Goal: Use online tool/utility: Utilize a website feature to perform a specific function

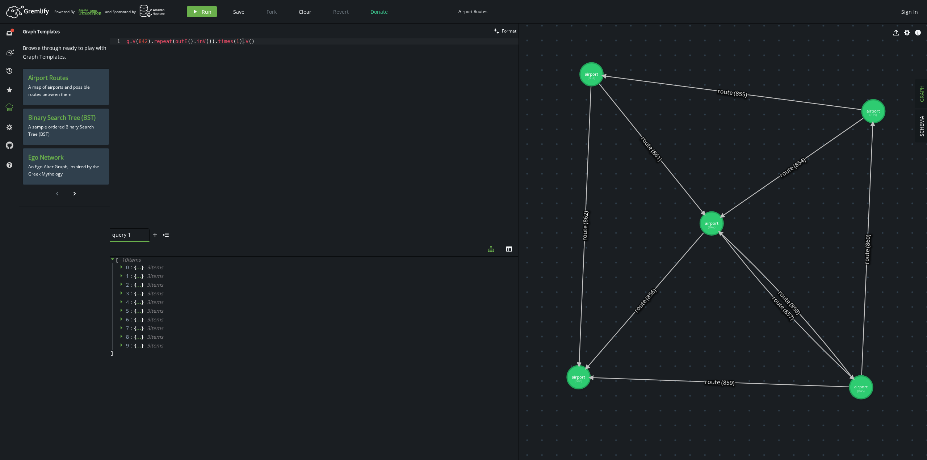
scroll to position [0, 117]
click at [270, 41] on div "g . V ( 842 ) . repeat ( outE ( ) . inV ( )) . times ( 1 ) . V ( )" at bounding box center [322, 139] width 394 height 203
type textarea "// g.V(842).repeat(outE().inV()).times(1).V()"
paste textarea "g.V(842).repeat(outE().inV()).times(1).V()"
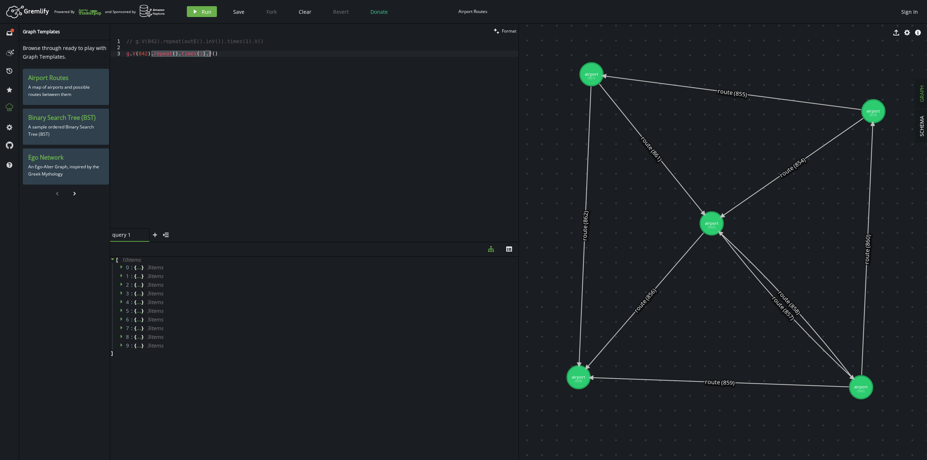
paste textarea "outE().in"
type textarea "g.V(842)"
click at [204, 13] on span "Run" at bounding box center [207, 11] width 10 height 7
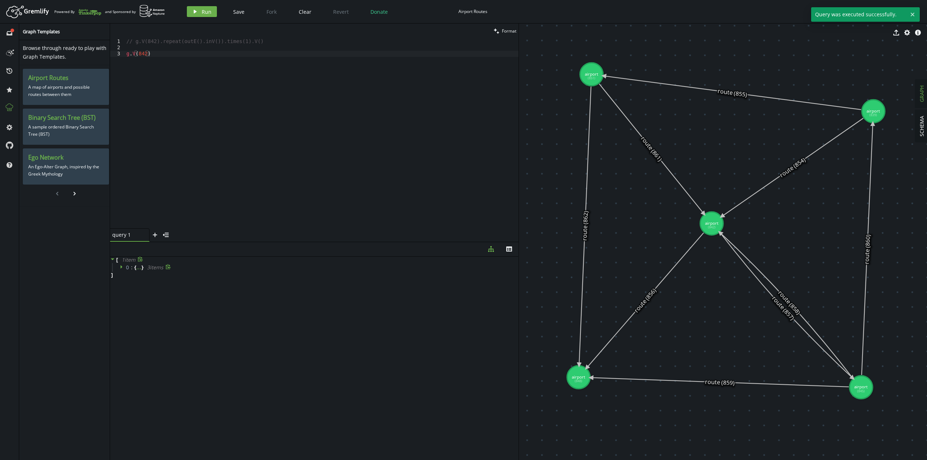
click at [122, 268] on icon at bounding box center [122, 266] width 5 height 5
click at [142, 297] on icon at bounding box center [141, 299] width 5 height 5
click at [170, 49] on div "// g.V(842).repeat(outE().inV()).times(1).V() g . V ( 842 )" at bounding box center [322, 139] width 394 height 203
click at [171, 57] on div "// g.V(842).repeat(outE().inV()).times(1).V() g . V ( 842 )" at bounding box center [322, 139] width 394 height 203
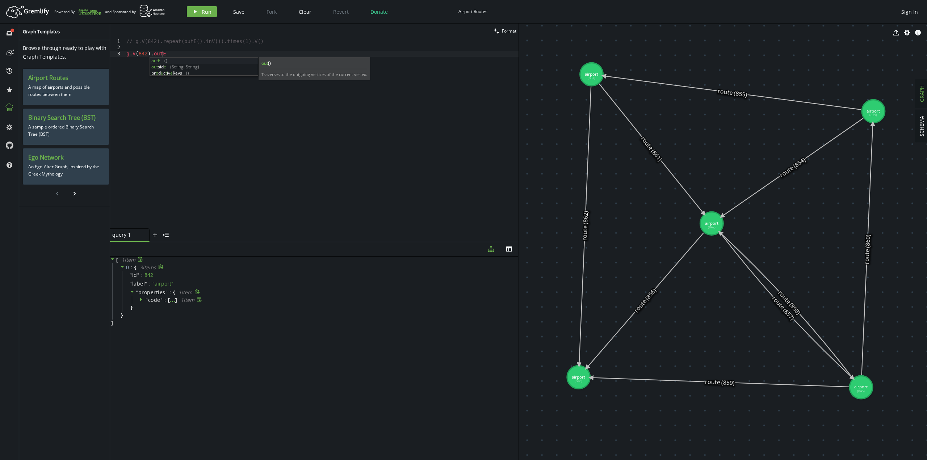
scroll to position [0, 36]
click at [209, 11] on span "Run" at bounding box center [207, 11] width 10 height 7
click at [121, 334] on icon at bounding box center [122, 335] width 2 height 4
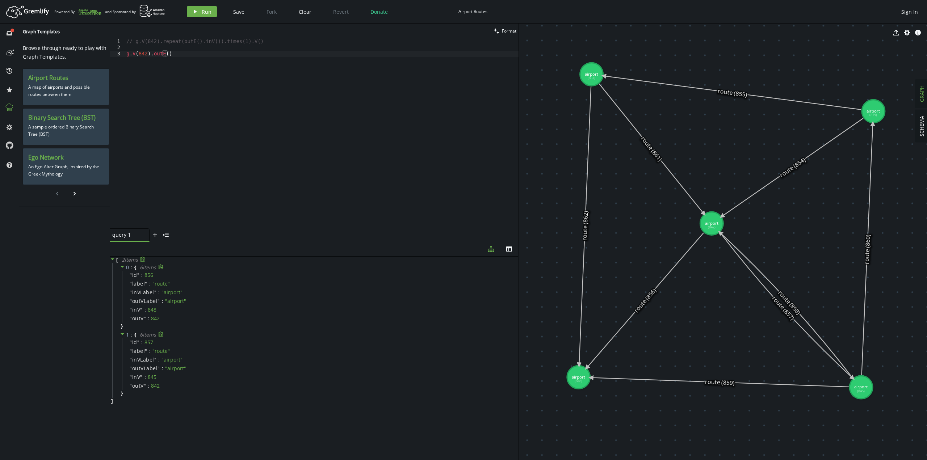
click at [114, 258] on icon at bounding box center [112, 259] width 5 height 5
click at [278, 170] on div "// g.V(842).repeat(outE().inV()).times(1).V() g . V ( 842 ) . outE ( )" at bounding box center [322, 139] width 394 height 203
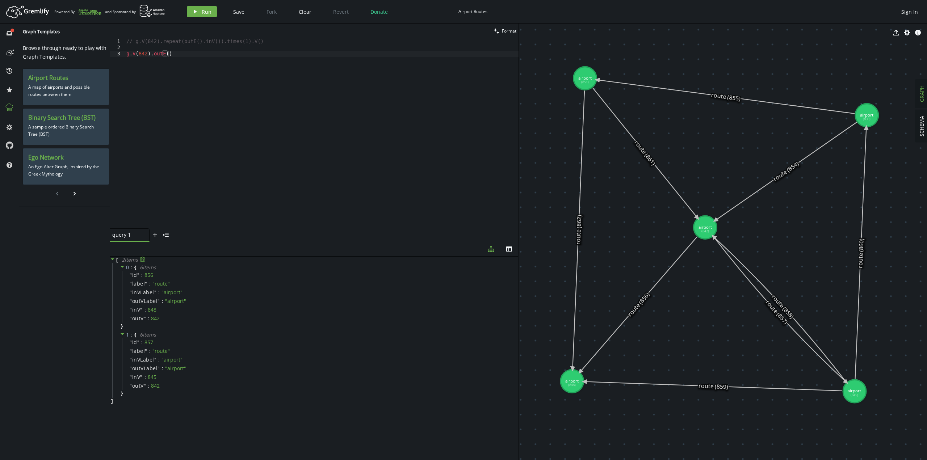
drag, startPoint x: 782, startPoint y: 309, endPoint x: 775, endPoint y: 313, distance: 7.6
click at [775, 313] on icon at bounding box center [780, 310] width 133 height 146
click at [772, 309] on icon at bounding box center [780, 310] width 133 height 146
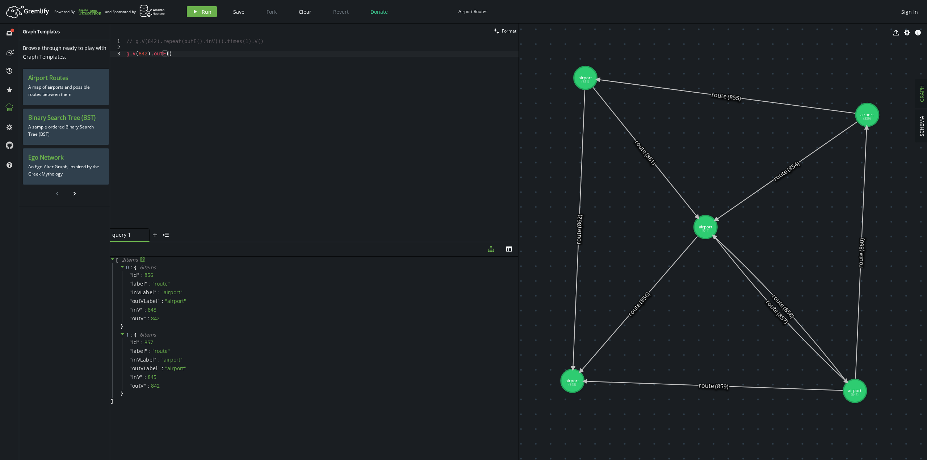
click at [266, 79] on div "// g.V(842).repeat(outE().inV()).times(1).V() g . V ( 842 ) . outE ( )" at bounding box center [322, 139] width 394 height 203
click at [314, 157] on div "// g.V(842).repeat(outE().inV()).times(1).V() g . V ( 842 ) . outE ( )" at bounding box center [322, 139] width 394 height 203
click at [207, 14] on span "Run" at bounding box center [207, 11] width 10 height 7
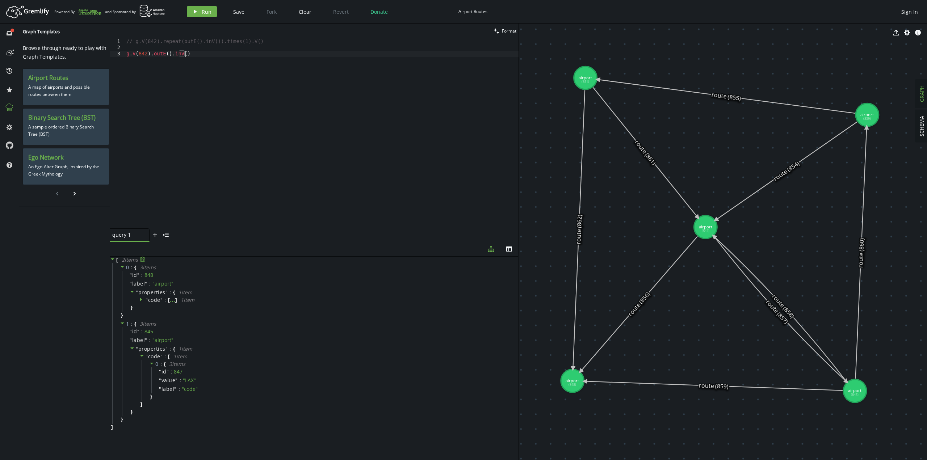
click at [305, 103] on div "// g.V(842).repeat(outE().inV()).times(1).V() g . V ( 842 ) . outE ( ) . inV ( )" at bounding box center [322, 139] width 394 height 203
drag, startPoint x: 158, startPoint y: 41, endPoint x: 216, endPoint y: 39, distance: 58.4
click at [216, 39] on div "// g.V(842).repeat(outE().inV()).times(1).V() g . V ( 842 ) . outE ( ) . inV ( )" at bounding box center [322, 139] width 394 height 203
drag, startPoint x: 191, startPoint y: 55, endPoint x: 148, endPoint y: 53, distance: 42.8
click at [148, 53] on div "// g.V(842).repeat(outE().inV()).times(1).V() g . V ( 842 ) . outE ( ) . inV ( )" at bounding box center [322, 139] width 394 height 203
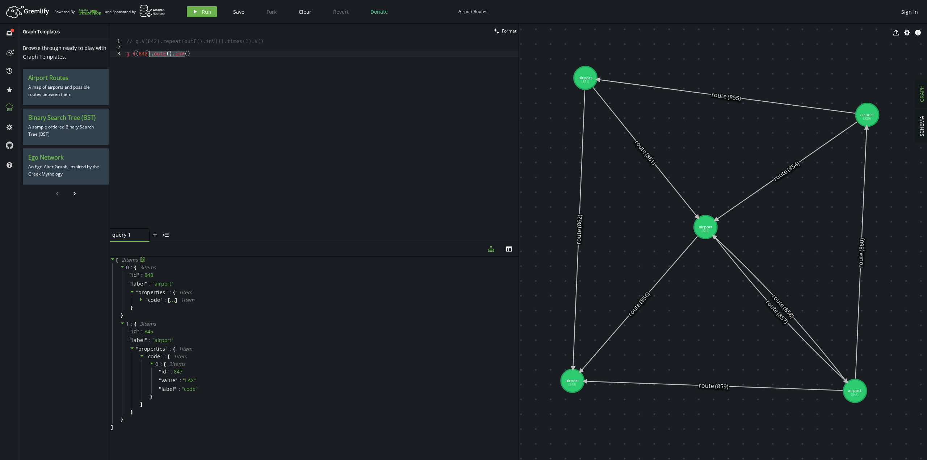
paste textarea "repeat(outE().inV()"
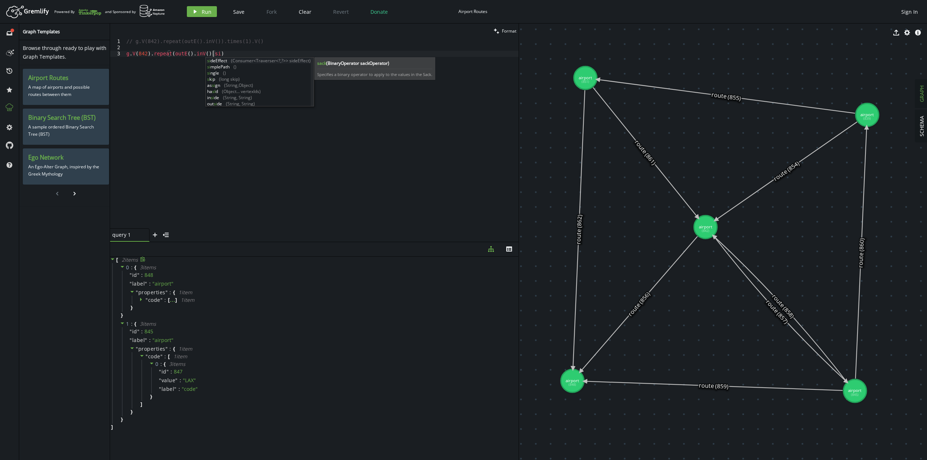
scroll to position [0, 89]
click at [212, 53] on div "// g.V(842).repeat(outE().inV()).times(1).V() g . V ( 842 ) . repeat ( outE ( )…" at bounding box center [322, 139] width 394 height 203
paste textarea "mplePath()"
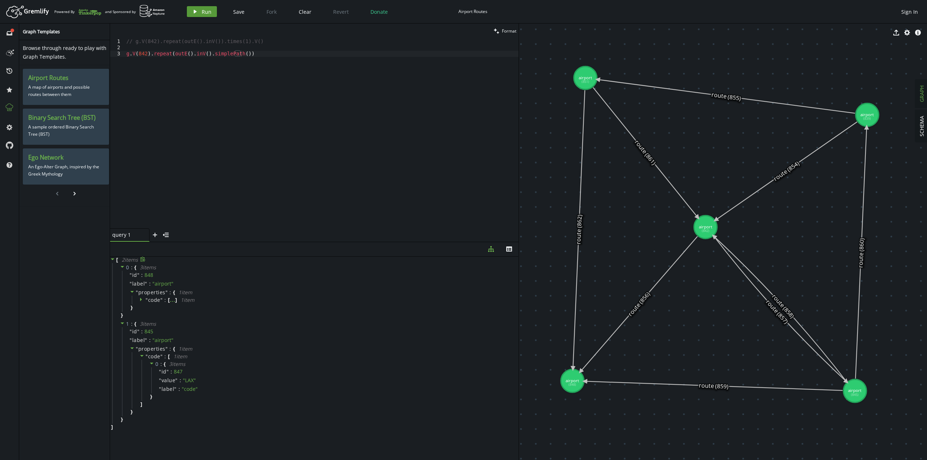
click at [201, 12] on button "play Run" at bounding box center [202, 11] width 30 height 11
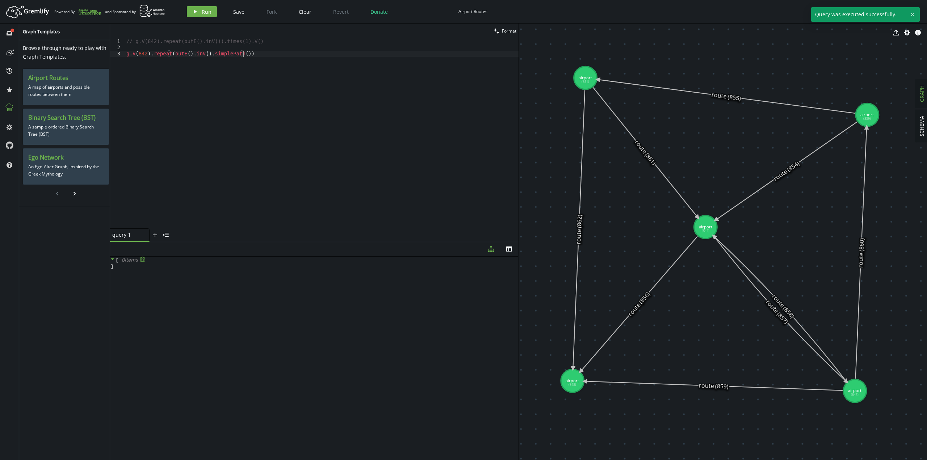
click at [214, 65] on div "// g.V(842).repeat(outE().inV()).times(1).V() g . V ( 842 ) . repeat ( outE ( )…" at bounding box center [322, 139] width 394 height 203
click at [384, 85] on div "// g.V(842).repeat(outE().inV()).times(1).V() g . V ( 842 ) . repeat ( outE ( )…" at bounding box center [322, 139] width 394 height 203
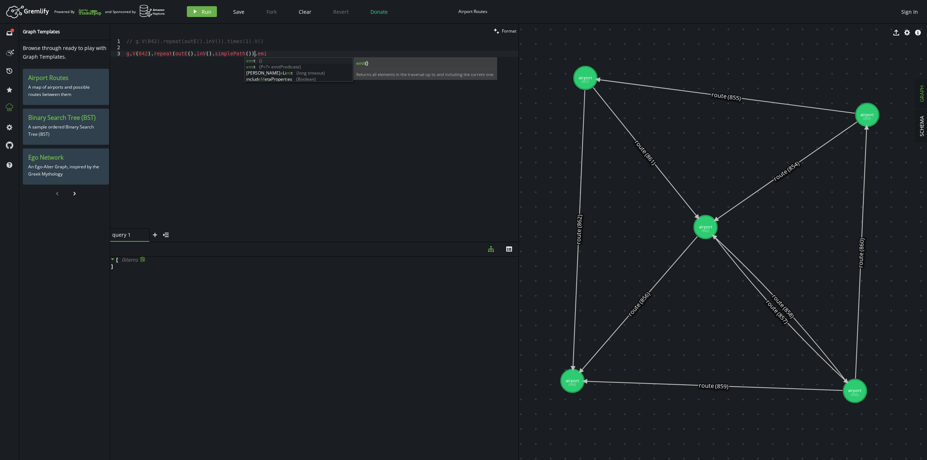
scroll to position [0, 128]
click at [197, 15] on button "play Run" at bounding box center [202, 11] width 30 height 11
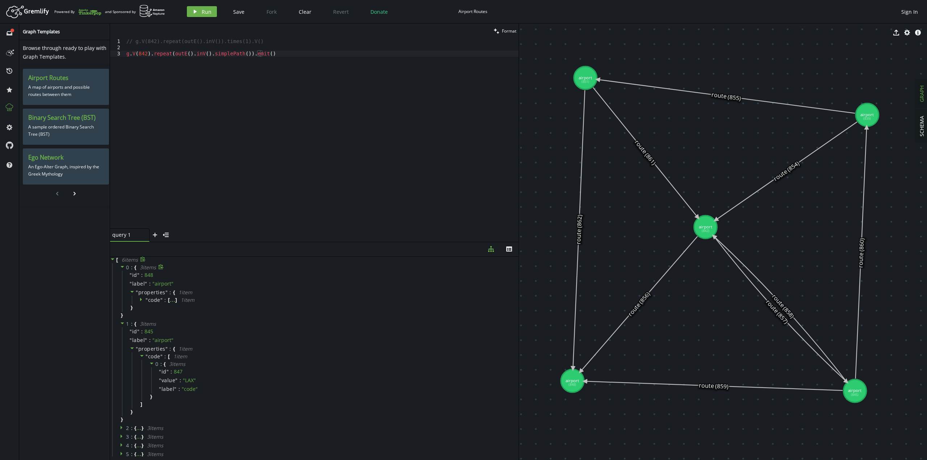
click at [123, 268] on icon at bounding box center [122, 266] width 5 height 5
click at [123, 276] on icon at bounding box center [122, 275] width 5 height 5
click at [121, 285] on icon at bounding box center [122, 284] width 5 height 5
click at [120, 268] on icon at bounding box center [122, 266] width 5 height 5
click at [121, 334] on icon at bounding box center [122, 332] width 5 height 5
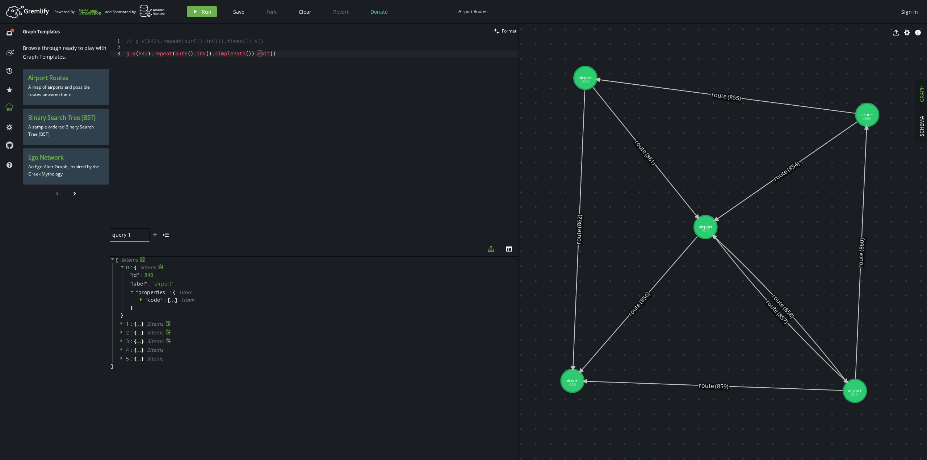
click at [122, 342] on icon at bounding box center [122, 340] width 5 height 5
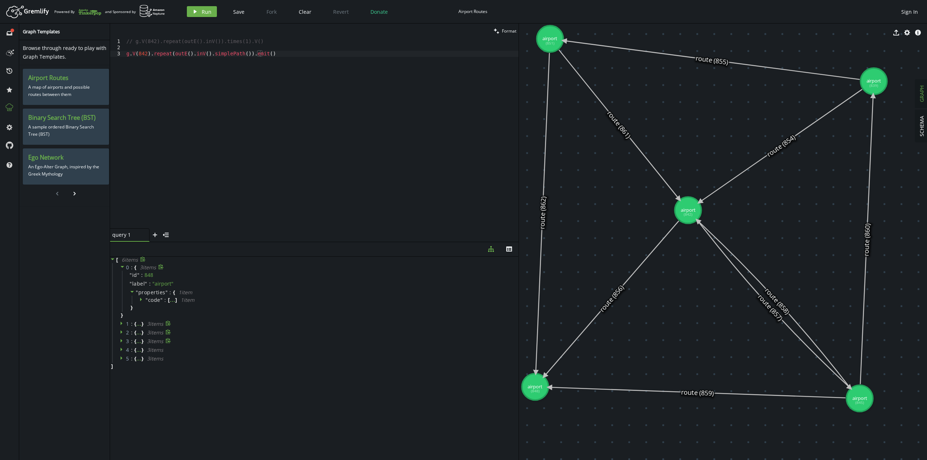
click at [124, 267] on icon at bounding box center [122, 266] width 5 height 5
click at [122, 324] on icon at bounding box center [122, 324] width 2 height 4
click at [141, 291] on icon at bounding box center [141, 291] width 2 height 4
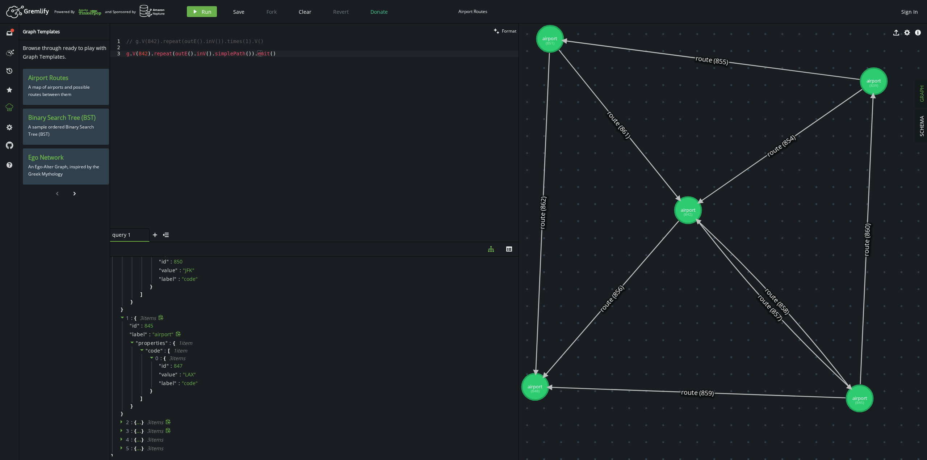
scroll to position [56, 0]
click at [120, 420] on icon at bounding box center [122, 419] width 5 height 5
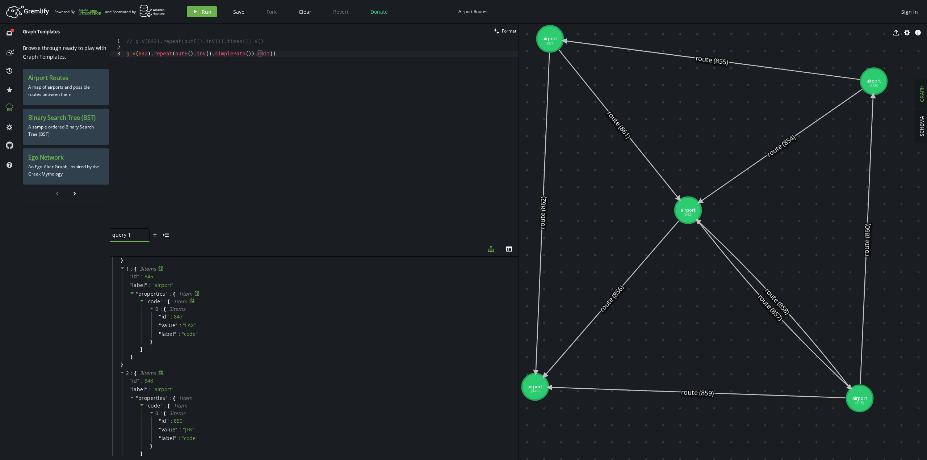
scroll to position [145, 0]
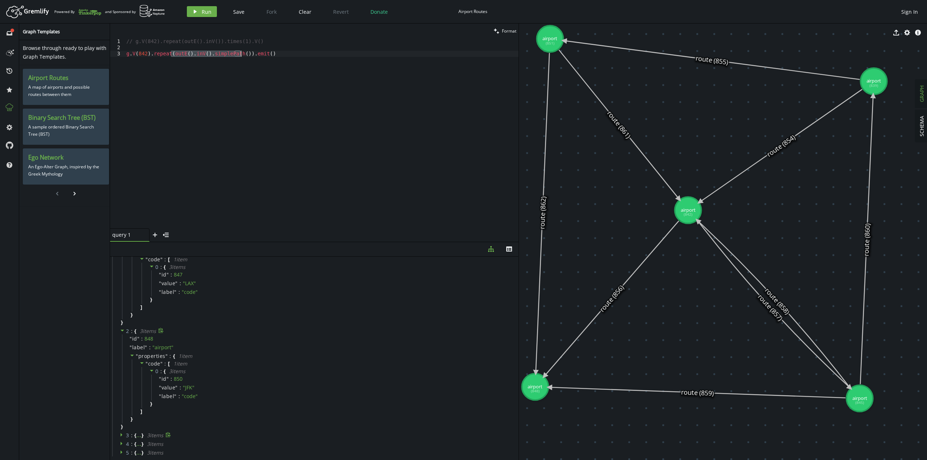
drag, startPoint x: 171, startPoint y: 52, endPoint x: 240, endPoint y: 52, distance: 68.8
click at [240, 52] on div "// g.V(842).repeat(outE().inV()).times(1).V() g . V ( 842 ) . repeat ( outE ( )…" at bounding box center [322, 139] width 394 height 203
paste textarea "bothE().other"
click at [203, 13] on span "Run" at bounding box center [207, 11] width 10 height 7
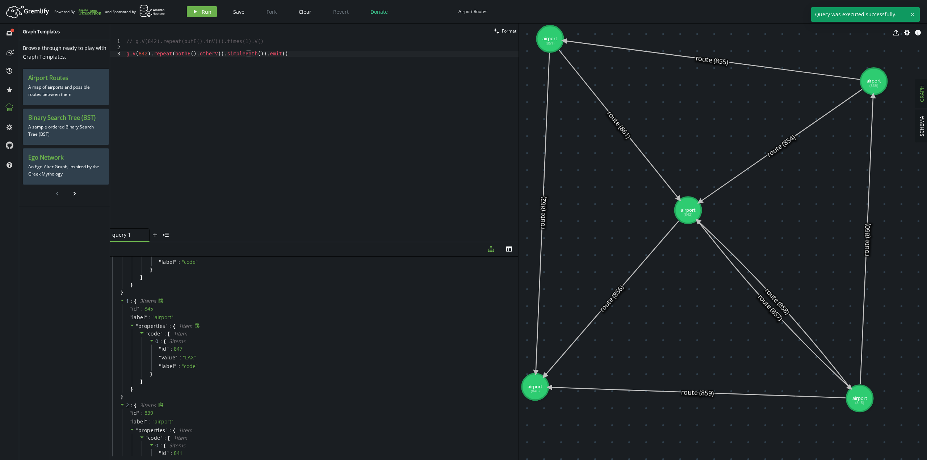
scroll to position [0, 0]
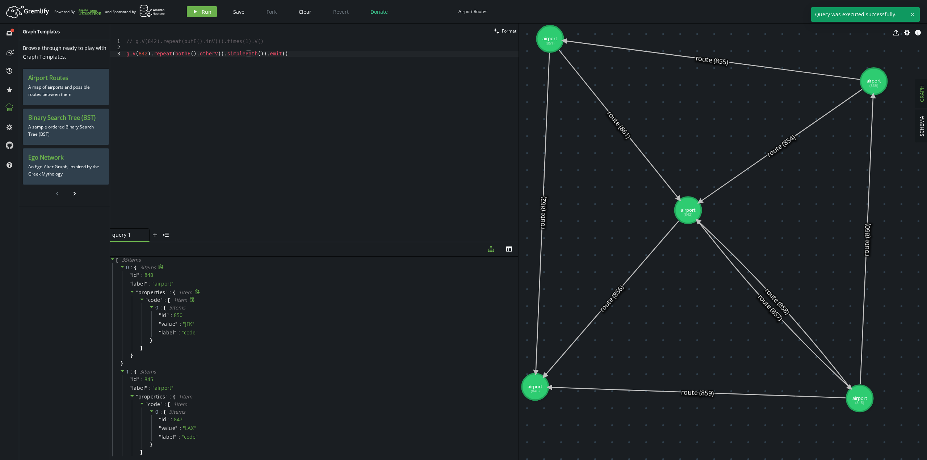
click at [112, 260] on icon at bounding box center [112, 259] width 5 height 5
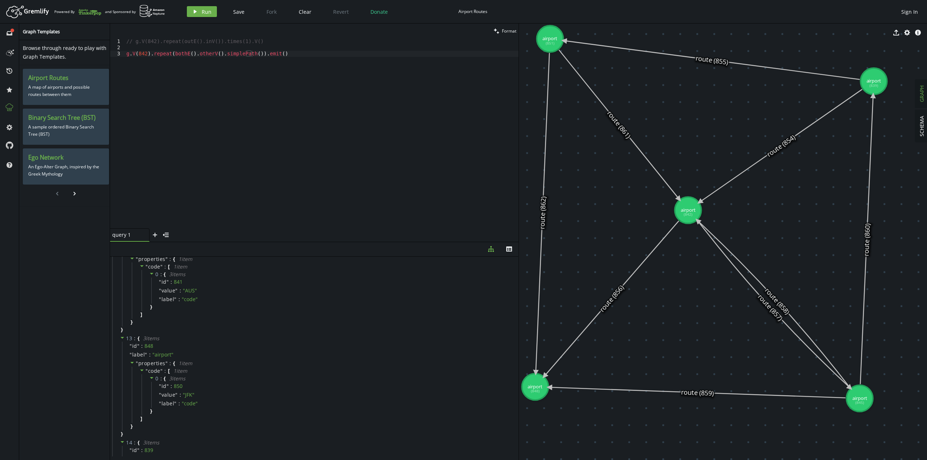
scroll to position [398, 0]
click at [203, 82] on div "// g.V(842).repeat(outE().inV()).times(1).V() g . V ( 842 ) . repeat ( bothE ( …" at bounding box center [322, 139] width 394 height 203
type textarea "g.V(842).repeat(outE().inV().simplePath()).emit()"
click at [280, 87] on div "// g.V(842).repeat(outE().inV()).times(1).V() g . V ( 842 ) . repeat ( outE ( )…" at bounding box center [322, 139] width 394 height 203
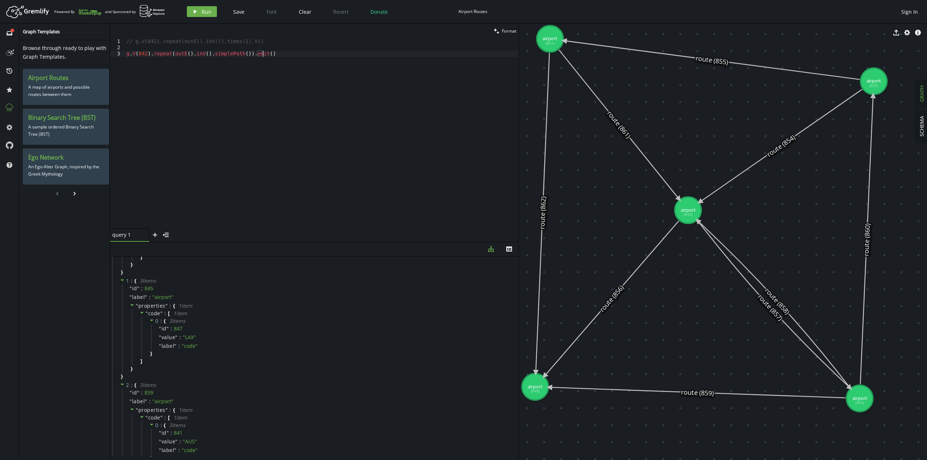
scroll to position [109, 0]
click at [302, 80] on div "// g.V(842).repeat(outE().inV()).times(1).V() g . V ( 842 ) . repeat ( outE ( )…" at bounding box center [322, 139] width 394 height 203
paste textarea "by(valueMap()) // 路径中边显示其属性"
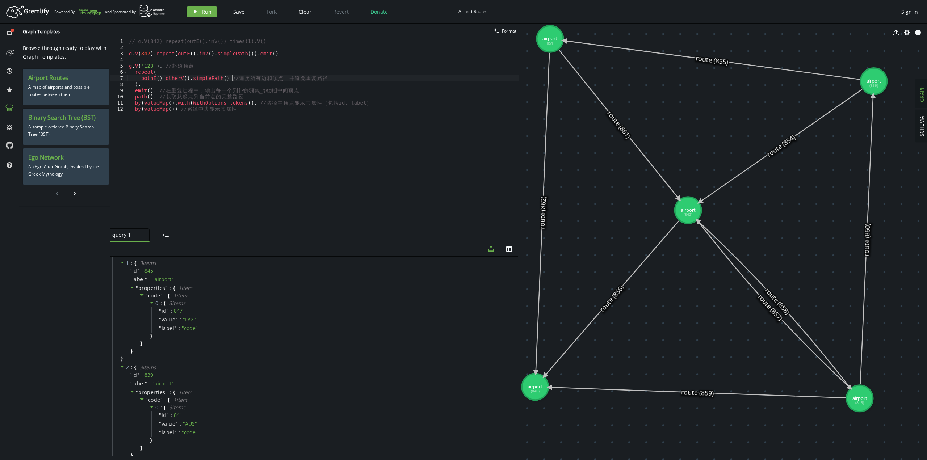
type textarea "g.V('123'). // 起始顶点"
click at [143, 52] on div "// g.V(842).repeat(outE().inV()).times(1).V() g . V ( 842 ) . repeat ( outE ( )…" at bounding box center [323, 139] width 391 height 203
drag, startPoint x: 140, startPoint y: 68, endPoint x: 153, endPoint y: 65, distance: 13.4
click at [153, 65] on div "// g.V(842).repeat(outE().inV()).times(1).V() g . V ( 842 ) . repeat ( outE ( )…" at bounding box center [323, 139] width 391 height 203
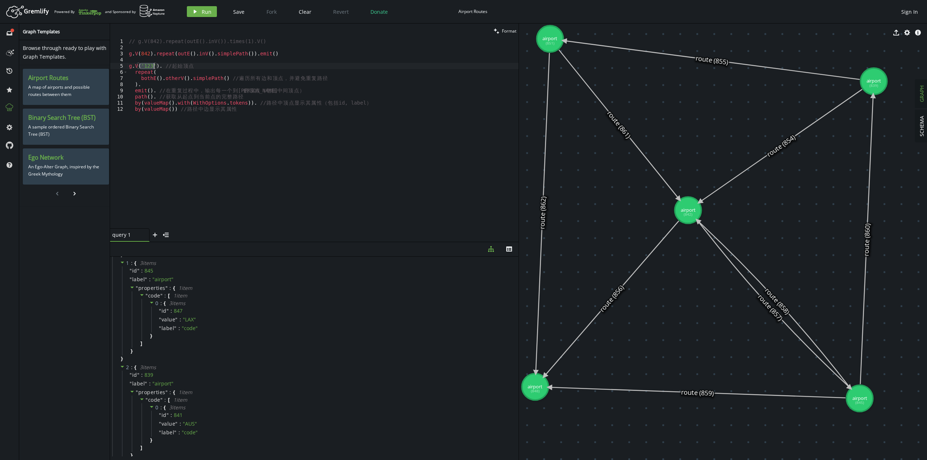
paste textarea "842"
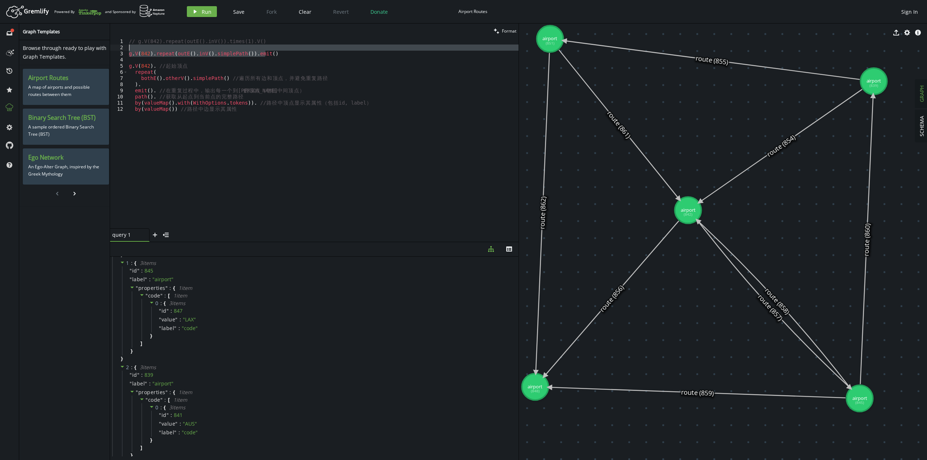
drag, startPoint x: 275, startPoint y: 51, endPoint x: 276, endPoint y: 45, distance: 5.8
click at [276, 45] on div "// g.V(842).repeat(outE().inV()).times(1).V() g . V ( 842 ) . repeat ( outE ( )…" at bounding box center [323, 139] width 391 height 203
type textarea "g.V(842).repeat(outE().inV().simplePath()).emit()"
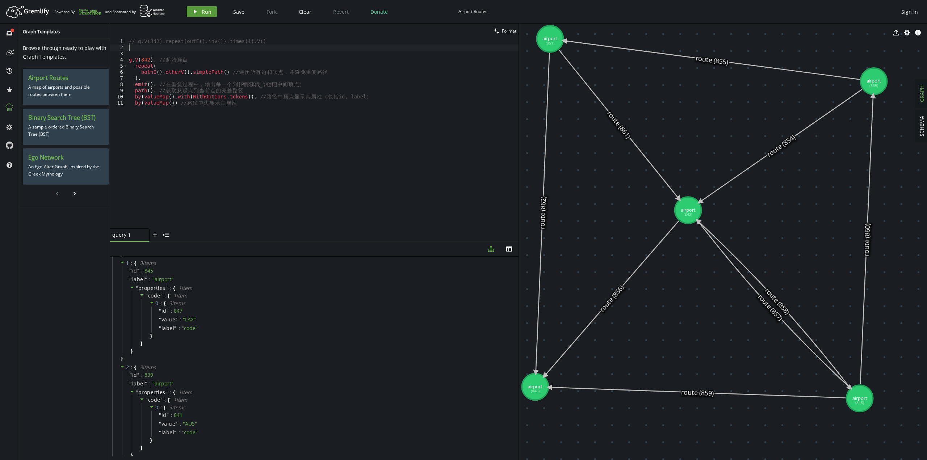
click at [213, 12] on button "play Run" at bounding box center [202, 11] width 30 height 11
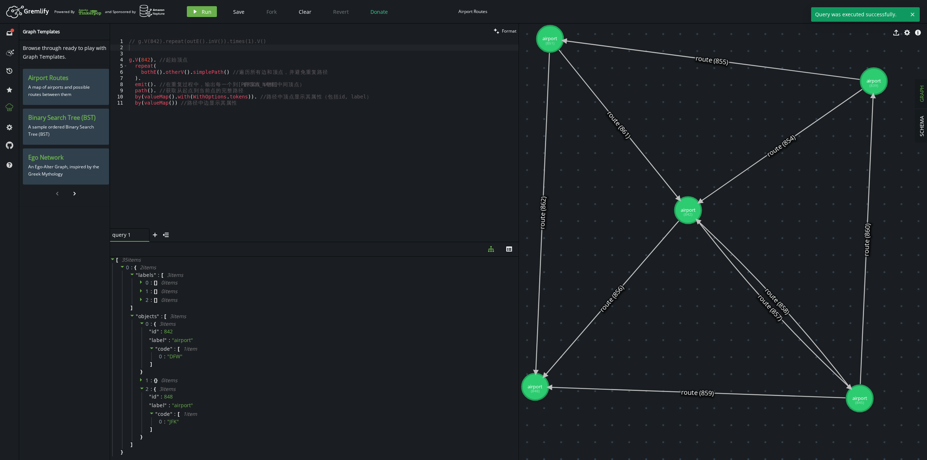
click at [115, 260] on icon at bounding box center [112, 259] width 5 height 5
drag, startPoint x: 115, startPoint y: 260, endPoint x: 121, endPoint y: 268, distance: 10.0
click at [121, 268] on icon at bounding box center [122, 266] width 5 height 5
click at [123, 277] on icon at bounding box center [122, 275] width 5 height 5
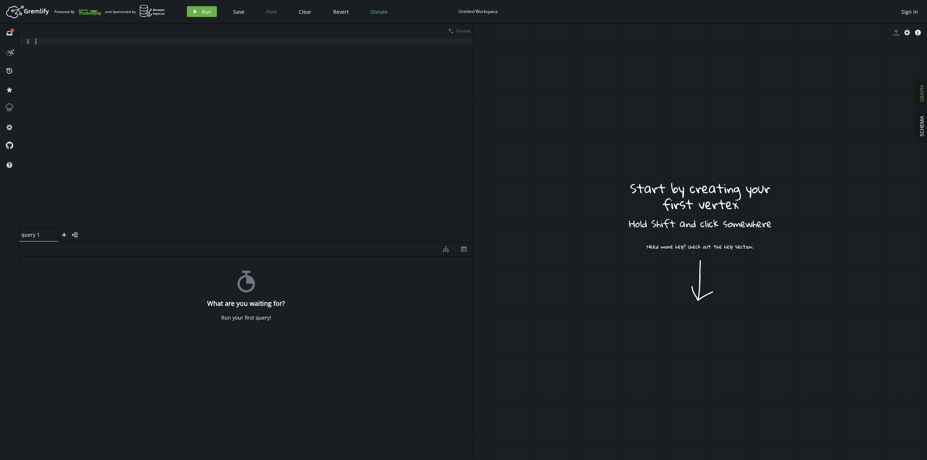
click at [185, 102] on div at bounding box center [253, 139] width 439 height 203
click at [8, 72] on icon "history" at bounding box center [10, 71] width 6 height 6
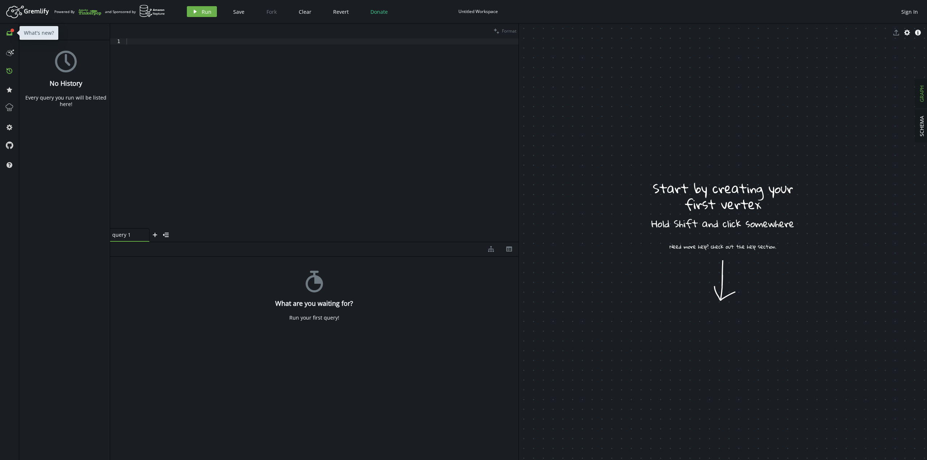
click at [10, 30] on icon "inbox" at bounding box center [10, 33] width 6 height 6
click at [7, 33] on icon at bounding box center [10, 33] width 6 height 4
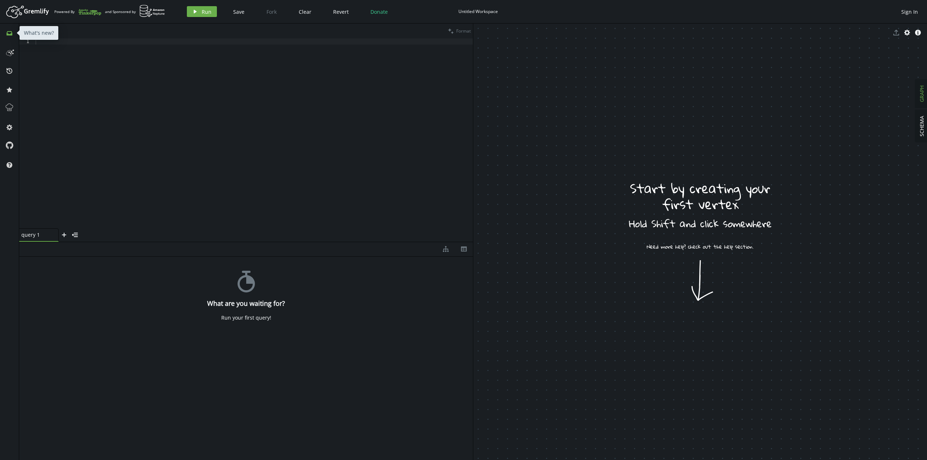
click at [9, 37] on button "inbox" at bounding box center [10, 33] width 12 height 12
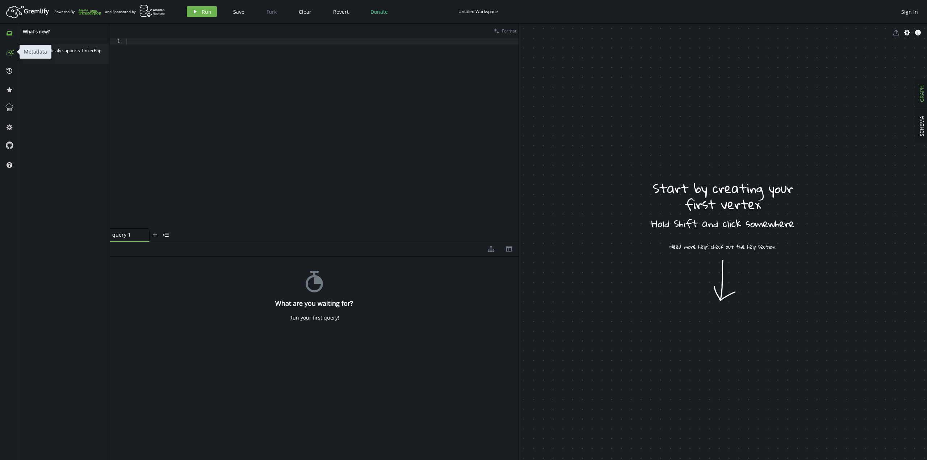
click at [12, 56] on icon at bounding box center [10, 52] width 12 height 12
click at [11, 71] on icon "history" at bounding box center [10, 71] width 6 height 6
click at [10, 91] on icon at bounding box center [10, 90] width 6 height 6
click at [12, 105] on icon at bounding box center [11, 105] width 1 height 1
click at [11, 125] on icon "cog" at bounding box center [10, 128] width 6 height 6
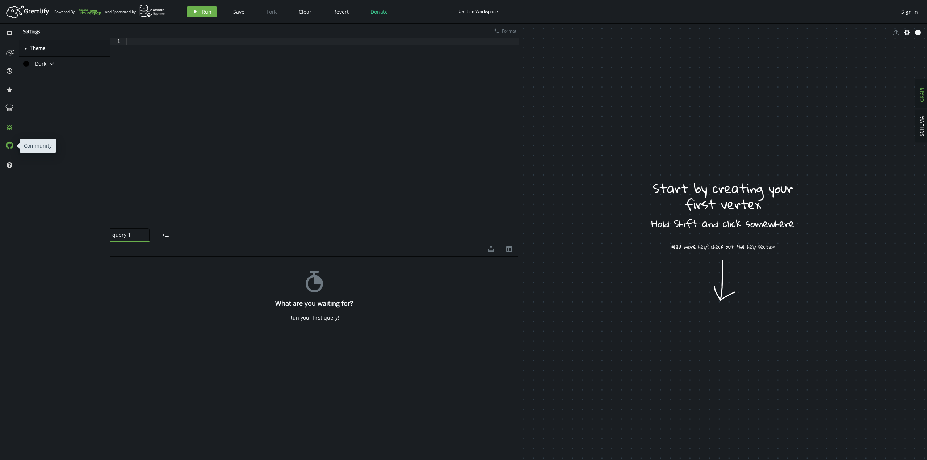
click at [9, 145] on icon at bounding box center [9, 145] width 8 height 8
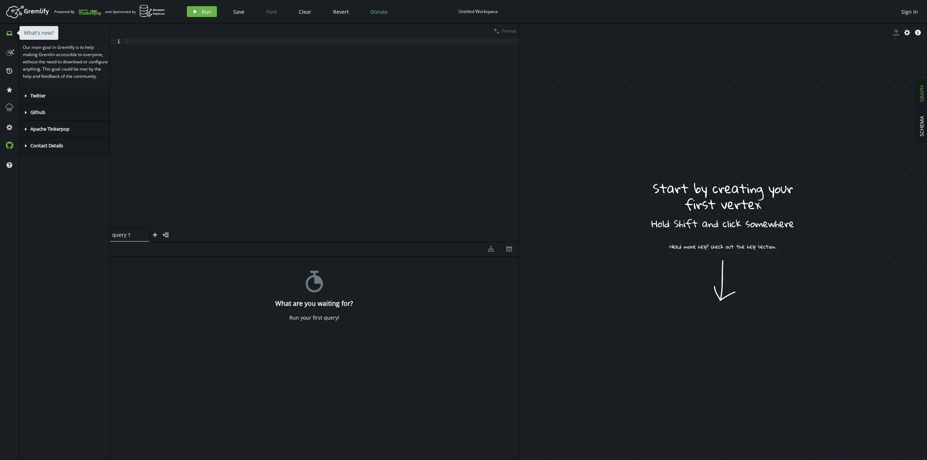
click at [7, 35] on icon at bounding box center [10, 33] width 6 height 4
click at [68, 50] on div "Gremlify officialy supports TinkerPop 3.7.3!" at bounding box center [66, 54] width 86 height 20
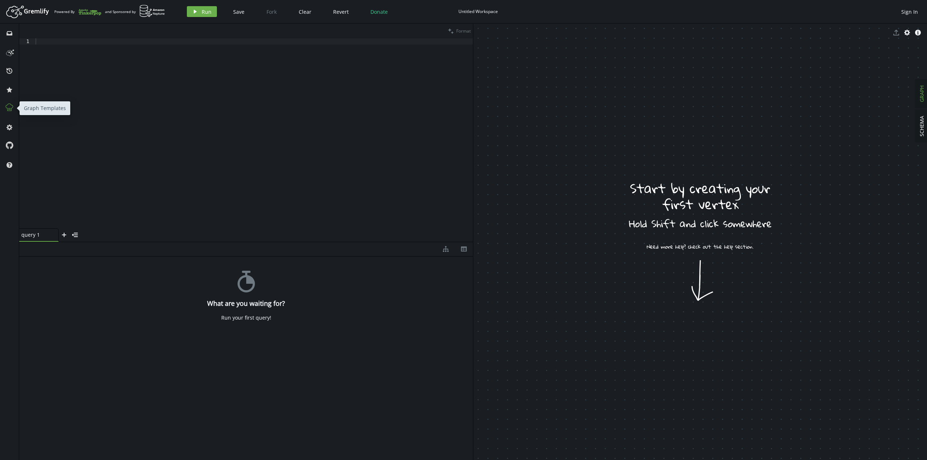
click at [12, 110] on icon at bounding box center [9, 107] width 9 height 9
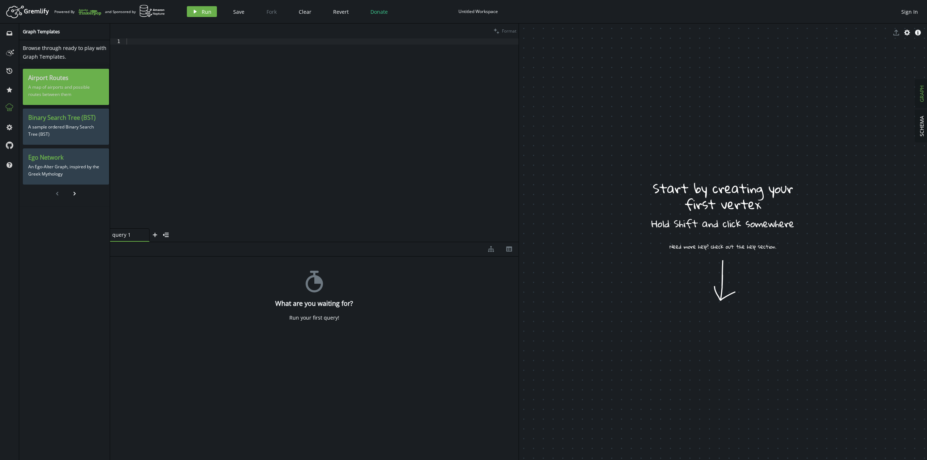
click at [68, 87] on p "A map of airports and possible routes between them" at bounding box center [65, 91] width 75 height 18
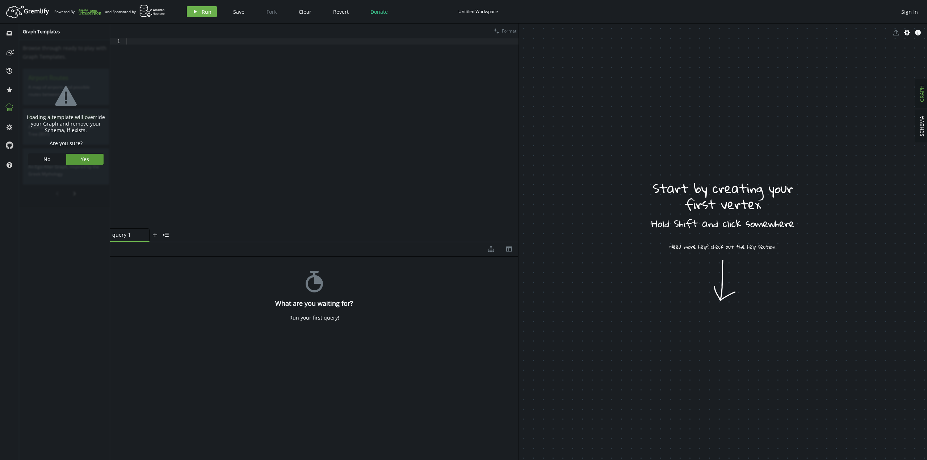
click at [82, 159] on span "Yes" at bounding box center [85, 159] width 8 height 7
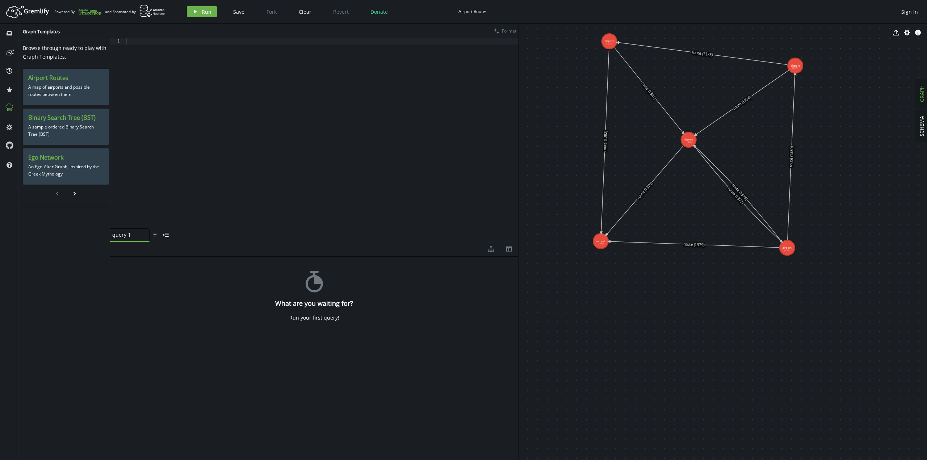
drag, startPoint x: 606, startPoint y: 132, endPoint x: 843, endPoint y: 309, distance: 295.0
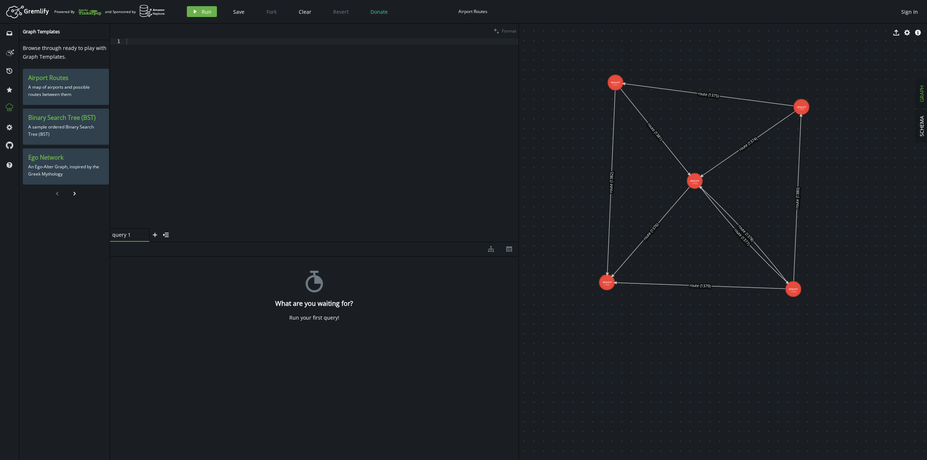
drag, startPoint x: 732, startPoint y: 277, endPoint x: 733, endPoint y: 314, distance: 36.6
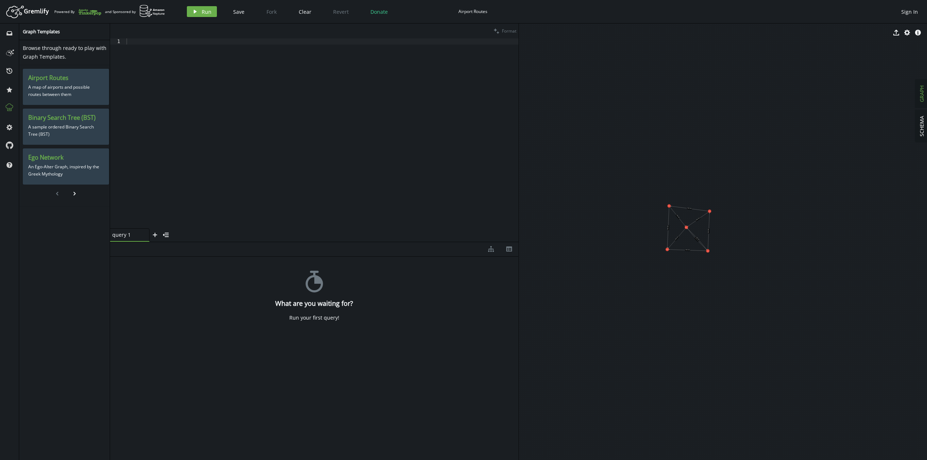
drag, startPoint x: 608, startPoint y: 246, endPoint x: 750, endPoint y: 297, distance: 151.5
drag, startPoint x: 751, startPoint y: 254, endPoint x: 740, endPoint y: 354, distance: 100.2
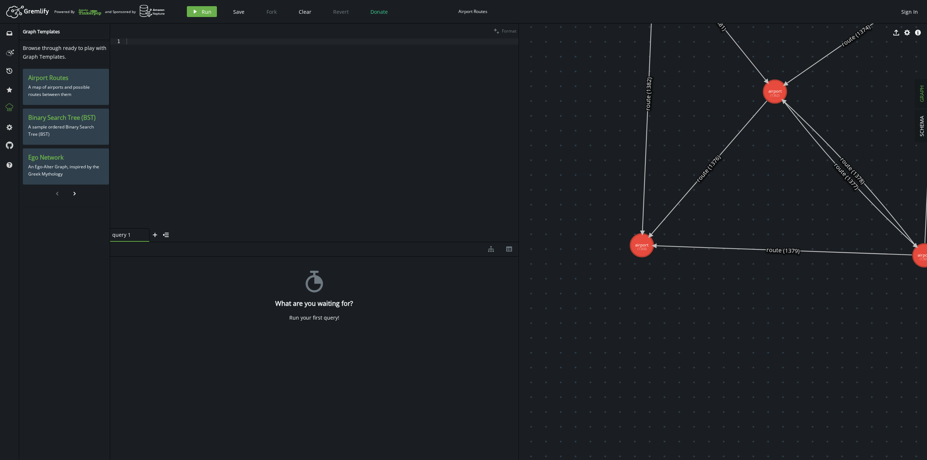
drag, startPoint x: 724, startPoint y: 277, endPoint x: 702, endPoint y: 354, distance: 79.6
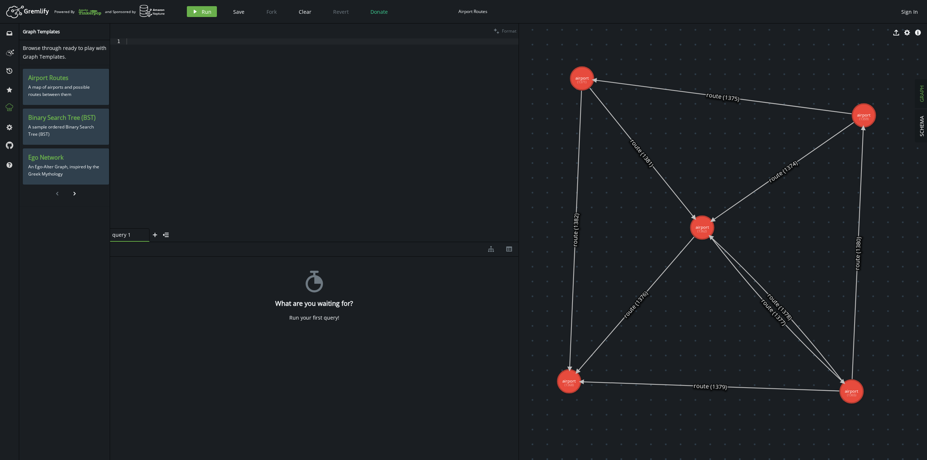
drag, startPoint x: 709, startPoint y: 334, endPoint x: 652, endPoint y: 427, distance: 108.6
click at [380, 155] on div at bounding box center [322, 139] width 394 height 203
click at [204, 12] on span "Run" at bounding box center [207, 11] width 10 height 7
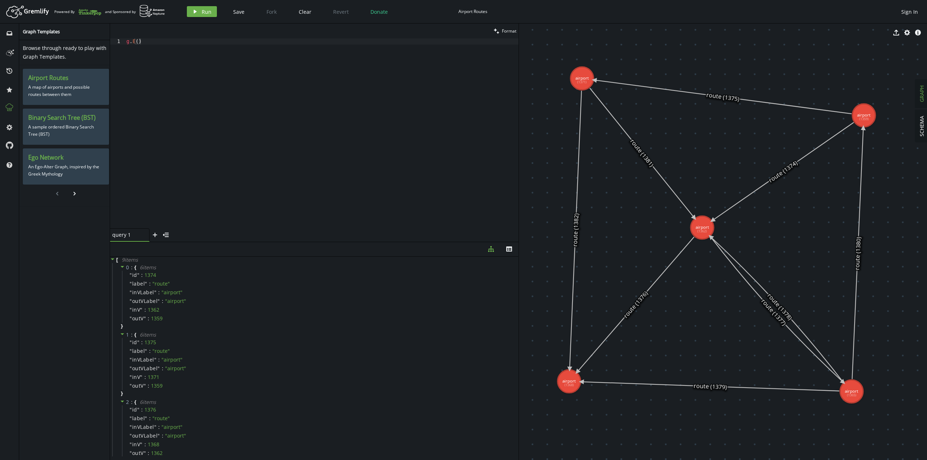
click at [234, 118] on div "g . E ( )" at bounding box center [322, 139] width 394 height 203
paste textarea "dedup() // 去除重复的边"
drag, startPoint x: 137, startPoint y: 41, endPoint x: 151, endPoint y: 41, distance: 13.8
click at [151, 41] on div "g . V ( '123' ) . repeat ( bothE ( ) . store ( 'allEdges' ) // 存 储 所 有 边 到 集 合 …" at bounding box center [322, 139] width 394 height 203
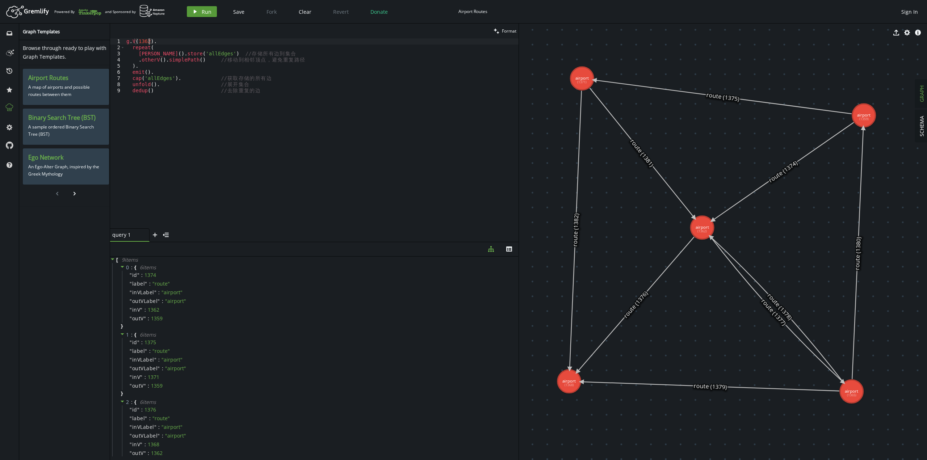
click at [196, 10] on icon "play" at bounding box center [195, 12] width 6 height 6
click at [143, 56] on div "g . V ( 1362 ) . repeat ( bothE ( ) . store ( 'allEdges' ) // 存 储 所 有 边 到 集 合 .…" at bounding box center [322, 139] width 394 height 203
drag, startPoint x: 143, startPoint y: 56, endPoint x: 201, endPoint y: 55, distance: 57.6
click at [201, 55] on div "g . V ( 1362 ) . repeat ( bothE ( ) . store ( 'allEdges' ) // 存 储 所 有 边 到 集 合 .…" at bounding box center [322, 139] width 394 height 203
click at [198, 113] on div "g . V ( 1362 ) . repeat ( bothE ( ) . store ( 'allEdges' ) // 存 储 所 有 边 到 集 合 .…" at bounding box center [322, 139] width 394 height 203
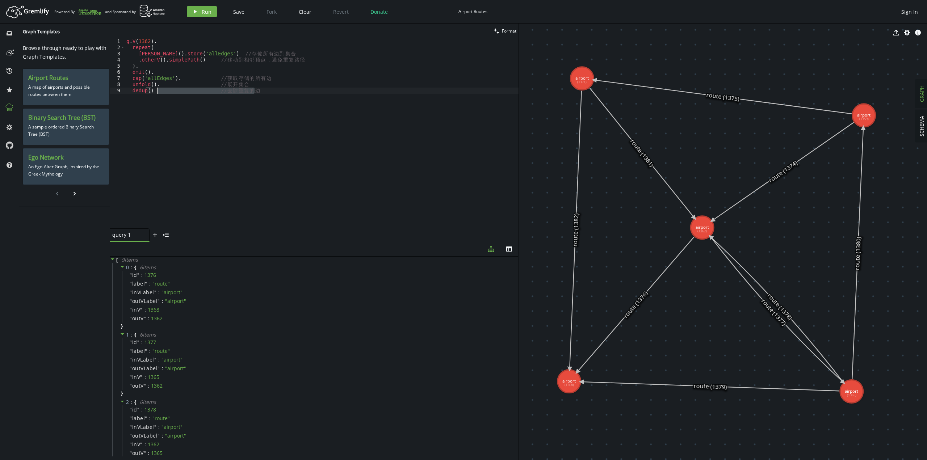
drag, startPoint x: 297, startPoint y: 109, endPoint x: 157, endPoint y: 92, distance: 140.8
click at [157, 92] on div "g . V ( 1362 ) . repeat ( bothE ( ) . store ( 'allEdges' ) // 存 储 所 有 边 到 集 合 .…" at bounding box center [322, 139] width 394 height 203
drag, startPoint x: 130, startPoint y: 85, endPoint x: 272, endPoint y: 97, distance: 141.8
click at [272, 97] on div "g . V ( 1362 ) . repeat ( bothE ( ) . store ( 'allEdges' ) // 存 储 所 有 边 到 集 合 .…" at bounding box center [322, 139] width 394 height 203
click at [194, 11] on icon "button" at bounding box center [195, 12] width 3 height 4
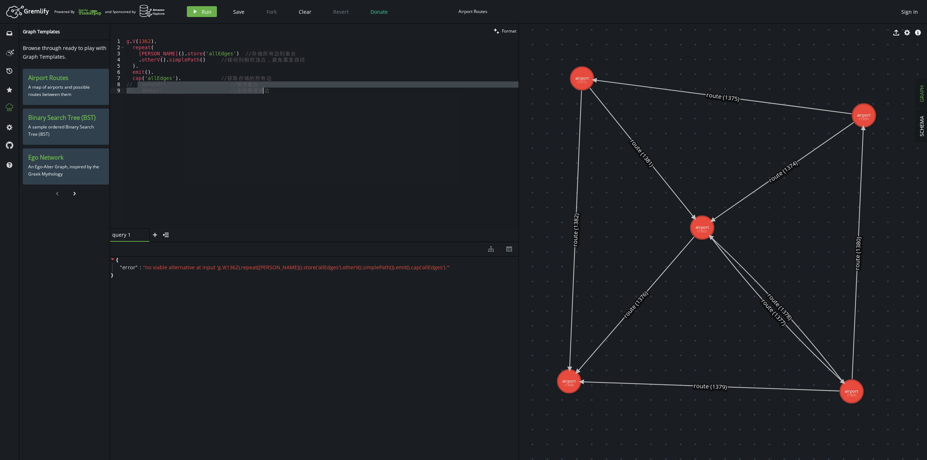
click at [203, 111] on div "g . V ( 1362 ) . repeat ( bothE ( ) . store ( 'allEdges' ) // 存 储 所 有 边 到 集 合 .…" at bounding box center [322, 133] width 394 height 190
drag, startPoint x: 175, startPoint y: 82, endPoint x: 268, endPoint y: 104, distance: 96.5
click at [268, 104] on div "g . V ( 1362 ) . repeat ( bothE ( ) . store ( 'allEdges' ) // 存 储 所 有 边 到 集 合 .…" at bounding box center [322, 139] width 394 height 203
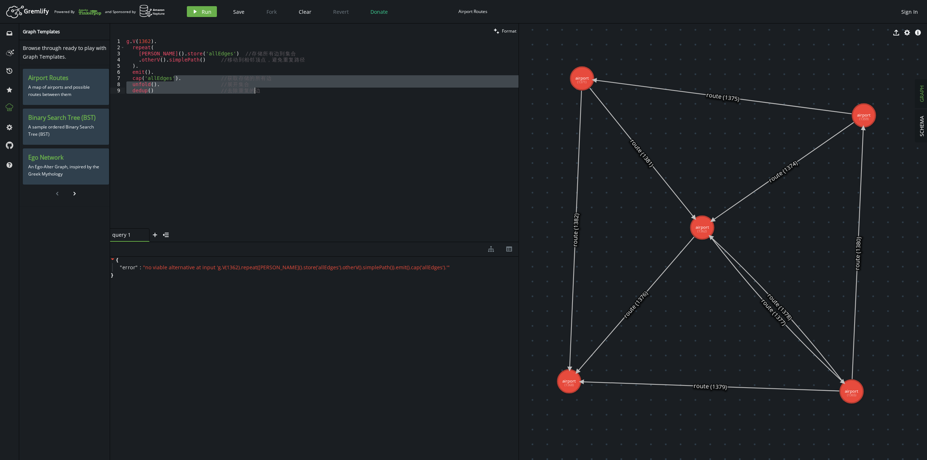
drag, startPoint x: 174, startPoint y: 77, endPoint x: 301, endPoint y: 110, distance: 131.1
click at [301, 110] on div "g . V ( 1362 ) . repeat ( bothE ( ) . store ( 'allEdges' ) // 存 储 所 有 边 到 集 合 .…" at bounding box center [322, 139] width 394 height 203
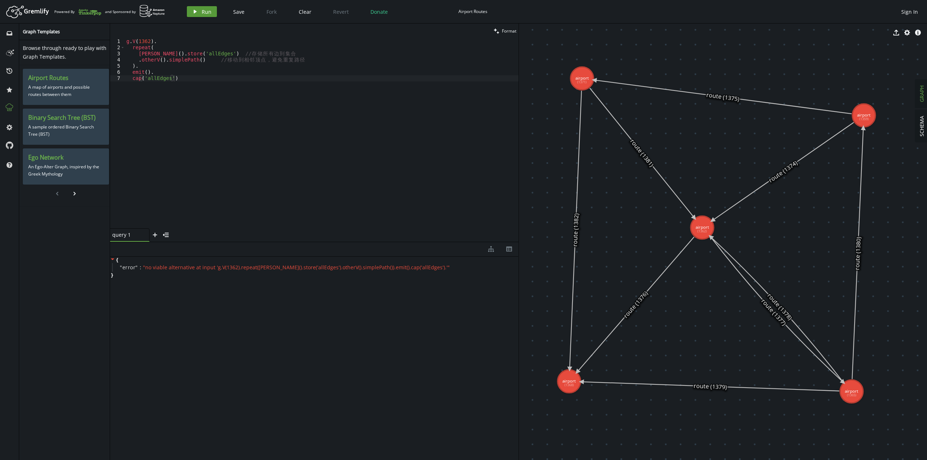
click at [206, 14] on span "Run" at bounding box center [207, 11] width 10 height 7
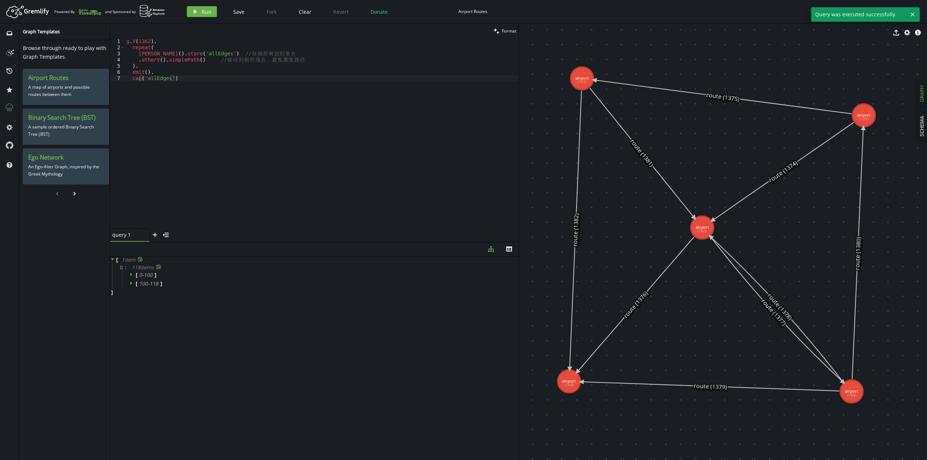
click at [132, 274] on icon at bounding box center [132, 274] width 5 height 5
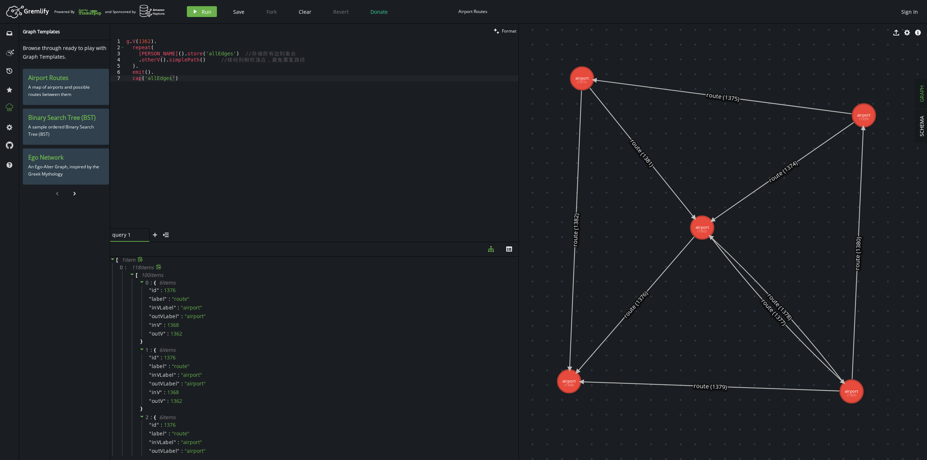
click at [132, 274] on icon at bounding box center [132, 274] width 5 height 5
click at [130, 284] on icon at bounding box center [131, 283] width 2 height 4
click at [130, 284] on icon at bounding box center [132, 283] width 5 height 5
click at [178, 103] on div "g . V ( 1362 ) . repeat ( bothE ( ) . store ( 'allEdges' ) // 存 储 所 有 边 到 集 合 .…" at bounding box center [322, 139] width 394 height 203
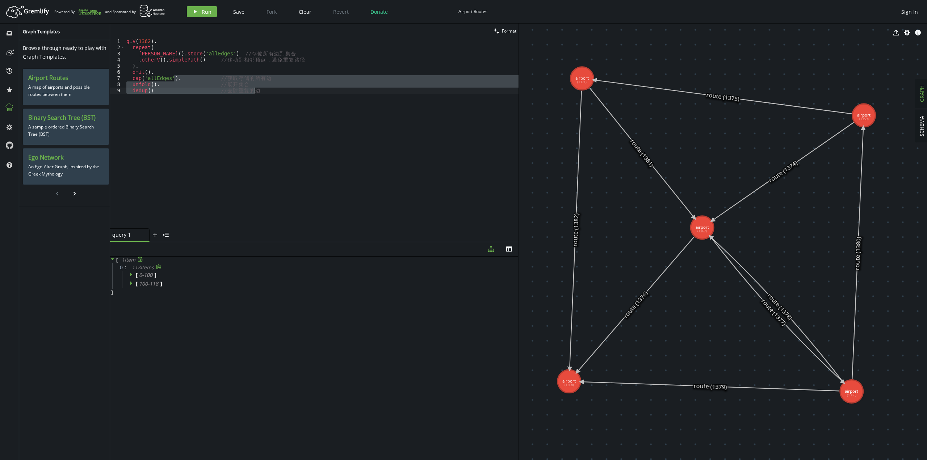
click at [179, 137] on div "g . V ( 1362 ) . repeat ( bothE ( ) . store ( 'allEdges' ) // 存 储 所 有 边 到 集 合 .…" at bounding box center [322, 133] width 394 height 190
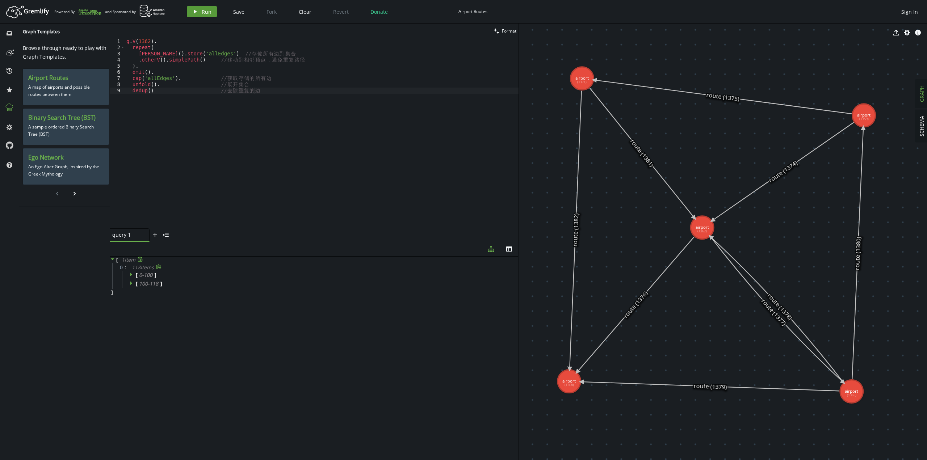
click at [197, 9] on icon "play" at bounding box center [195, 12] width 6 height 6
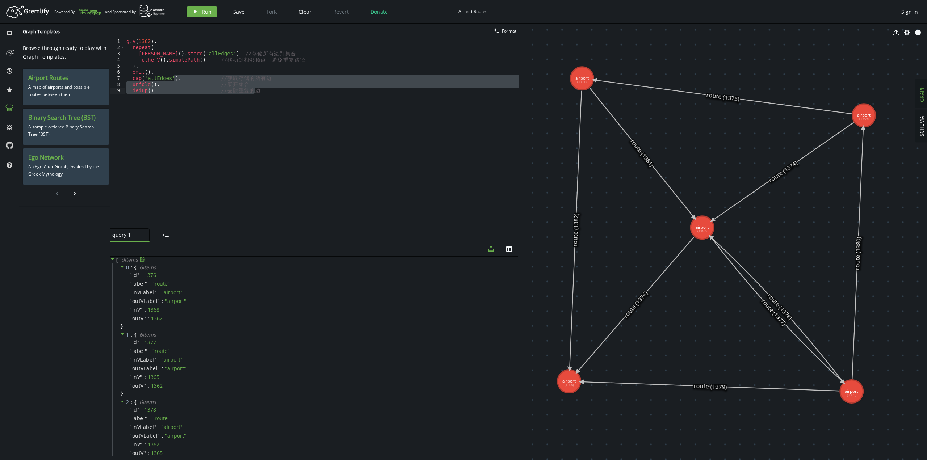
drag, startPoint x: 175, startPoint y: 78, endPoint x: 264, endPoint y: 99, distance: 91.4
click at [264, 99] on div "g . V ( 1362 ) . repeat ( bothE ( ) . store ( 'allEdges' ) // 存 储 所 有 边 到 集 合 .…" at bounding box center [322, 139] width 394 height 203
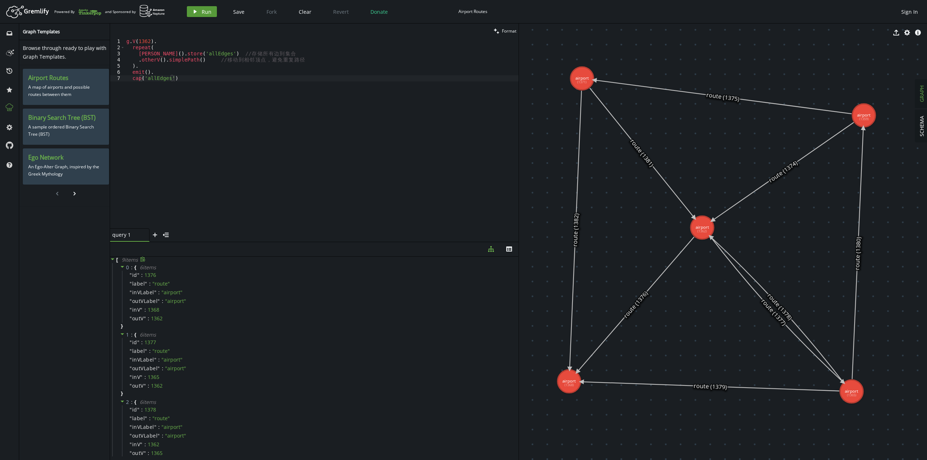
click at [207, 11] on span "Run" at bounding box center [207, 11] width 10 height 7
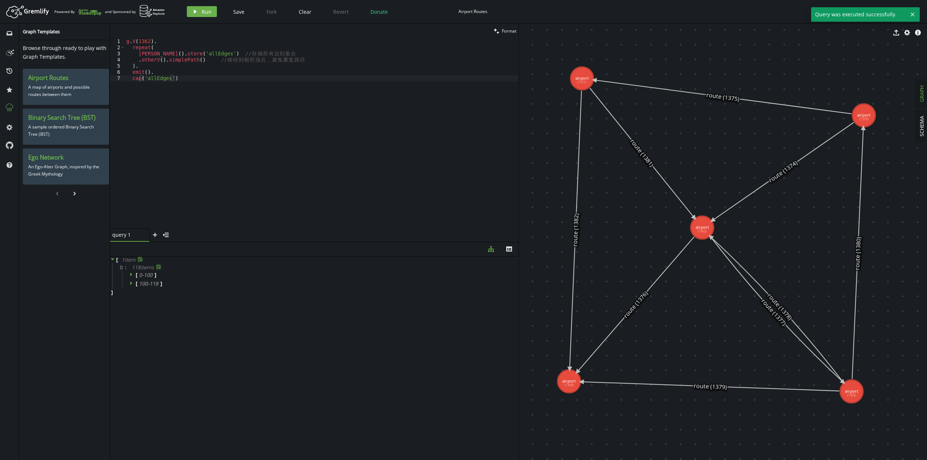
click at [130, 274] on icon at bounding box center [132, 274] width 5 height 5
click at [190, 151] on div "g . V ( 1362 ) . repeat ( bothE ( ) . store ( 'allEdges' ) // 存 储 所 有 边 到 集 合 .…" at bounding box center [322, 139] width 394 height 203
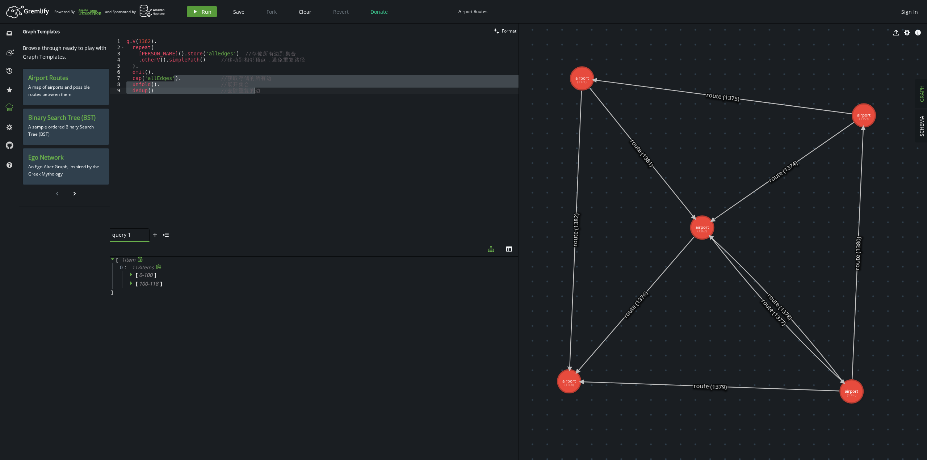
click at [199, 9] on button "play Run" at bounding box center [202, 11] width 30 height 11
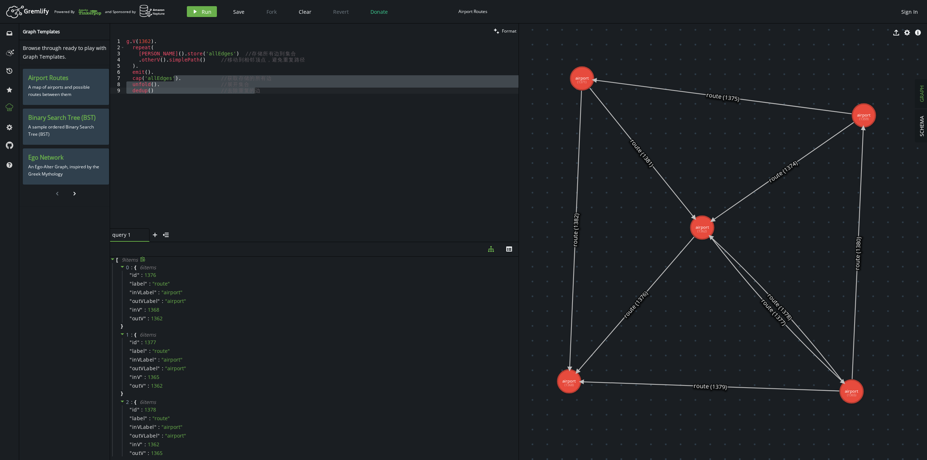
click at [384, 114] on div "g . V ( 1362 ) . repeat ( bothE ( ) . store ( 'allEdges' ) // 存 储 所 有 边 到 集 合 .…" at bounding box center [322, 133] width 394 height 190
type textarea "repeat( bothE().store('allEdges') // 存储所有边到集合"
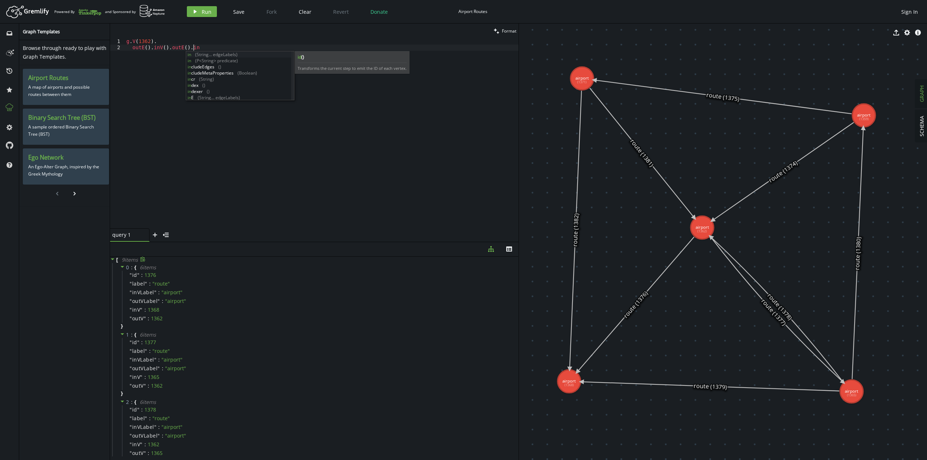
scroll to position [0, 69]
click at [207, 12] on span "Run" at bounding box center [207, 11] width 10 height 7
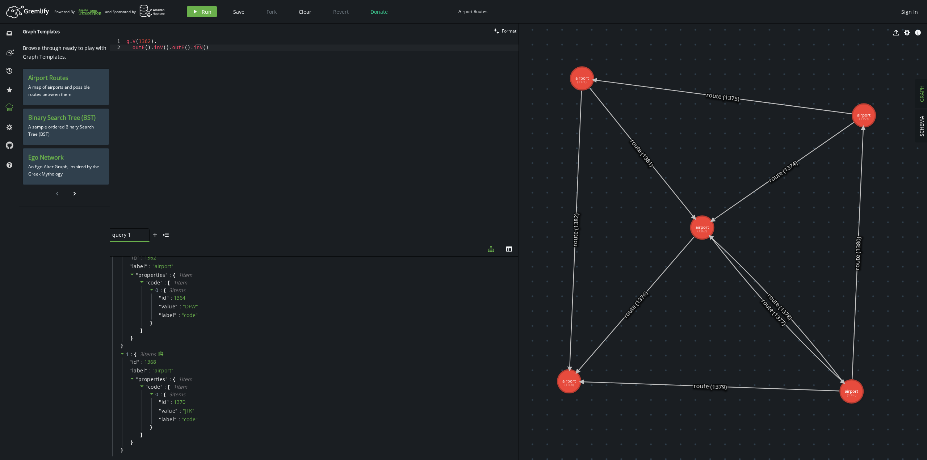
scroll to position [0, 0]
click at [268, 104] on div "g . V ( 1362 ) . outE ( ) . inV ( ) . outE ( ) . inV ( )" at bounding box center [322, 139] width 394 height 203
click at [201, 7] on button "play Run" at bounding box center [202, 11] width 30 height 11
click at [393, 169] on div "g . V ( 1362 ) . outE ( )" at bounding box center [322, 139] width 394 height 203
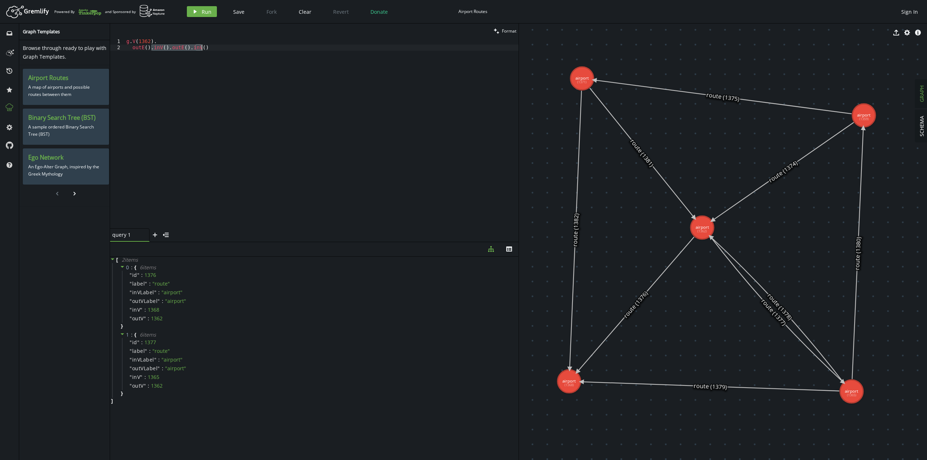
click at [341, 131] on div "g . V ( 1362 ) . outE ( ) . inV ( ) . outE ( ) . inV ( )" at bounding box center [322, 133] width 394 height 190
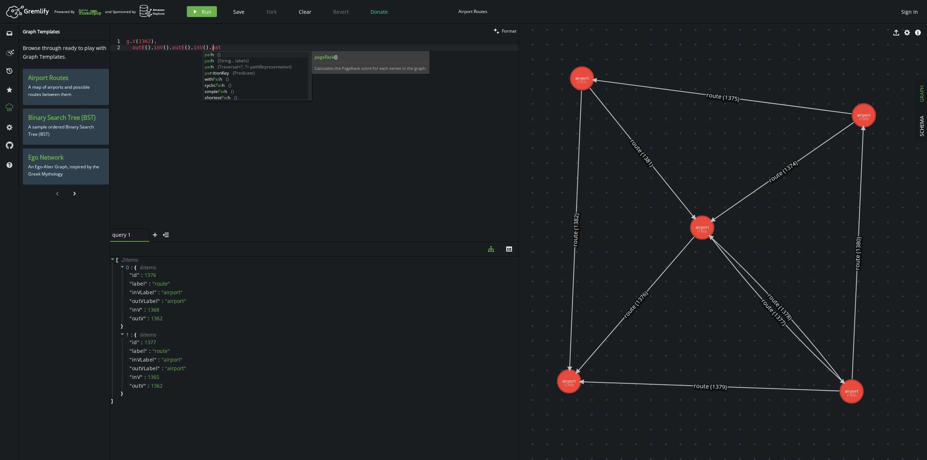
scroll to position [0, 89]
click at [194, 7] on button "play Run" at bounding box center [202, 11] width 30 height 11
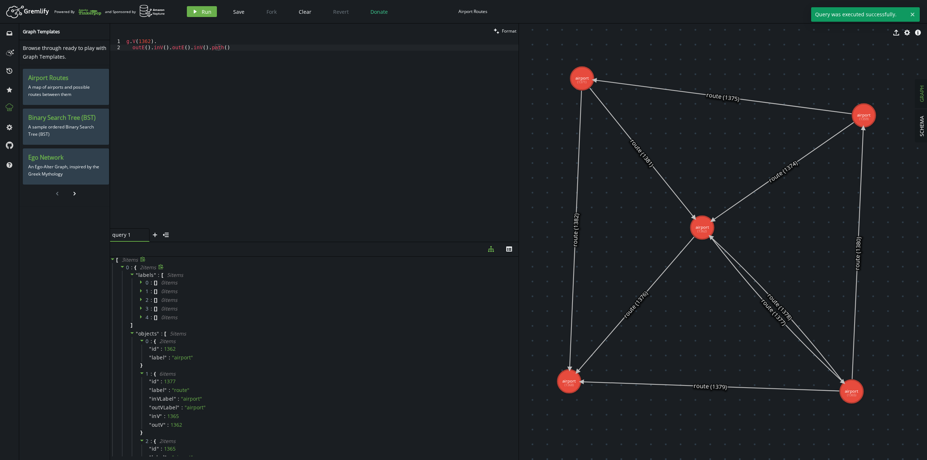
click at [123, 266] on icon at bounding box center [123, 267] width 4 height 2
click at [123, 266] on icon at bounding box center [122, 266] width 5 height 5
click at [140, 281] on icon at bounding box center [141, 282] width 5 height 5
click at [141, 299] on icon at bounding box center [141, 297] width 5 height 5
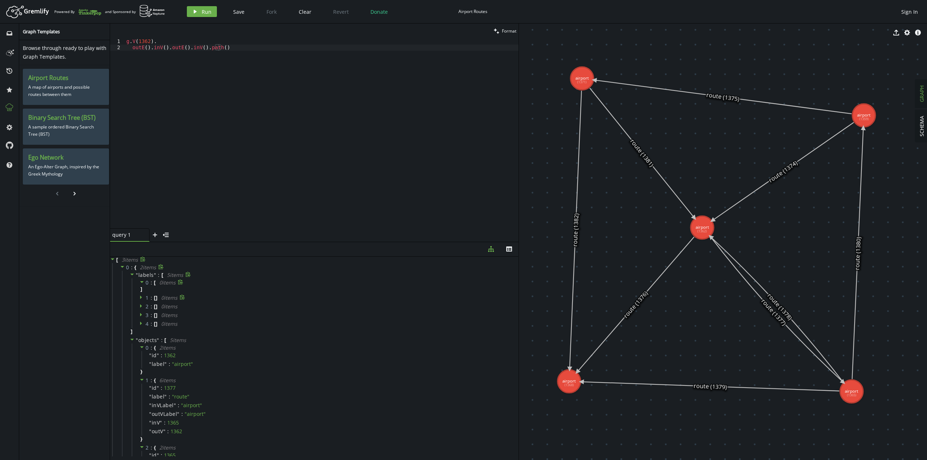
click at [132, 275] on icon at bounding box center [132, 274] width 5 height 5
click at [141, 290] on icon at bounding box center [141, 290] width 5 height 5
click at [140, 291] on icon at bounding box center [141, 290] width 5 height 5
click at [141, 322] on icon at bounding box center [141, 323] width 5 height 5
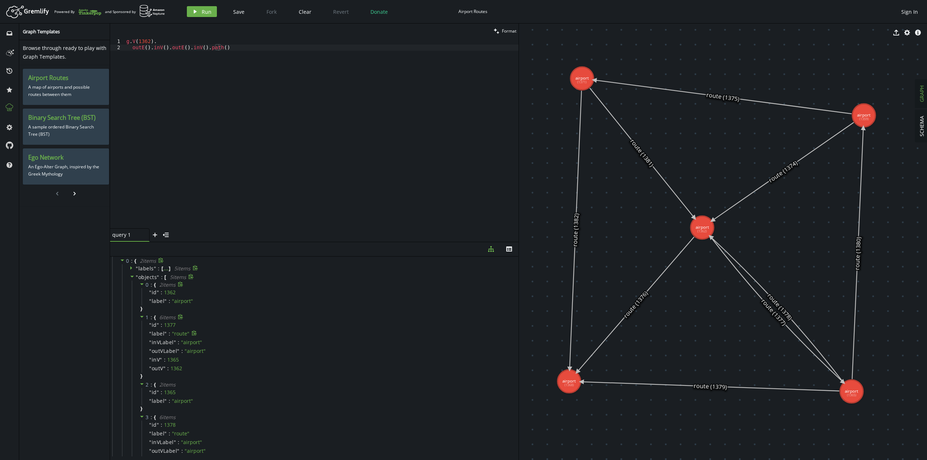
scroll to position [0, 0]
click at [208, 49] on div "g . V ( 1362 ) . outE ( ) . inV ( ) . outE ( ) . inV ( ) . path ( )" at bounding box center [322, 139] width 394 height 203
click at [209, 49] on div "g . V ( 1362 ) . outE ( ) . inV ( ) . outE ( ) . inV ( ) . path ( )" at bounding box center [322, 139] width 394 height 203
click at [121, 269] on icon at bounding box center [122, 266] width 5 height 5
click at [131, 284] on icon at bounding box center [132, 283] width 5 height 5
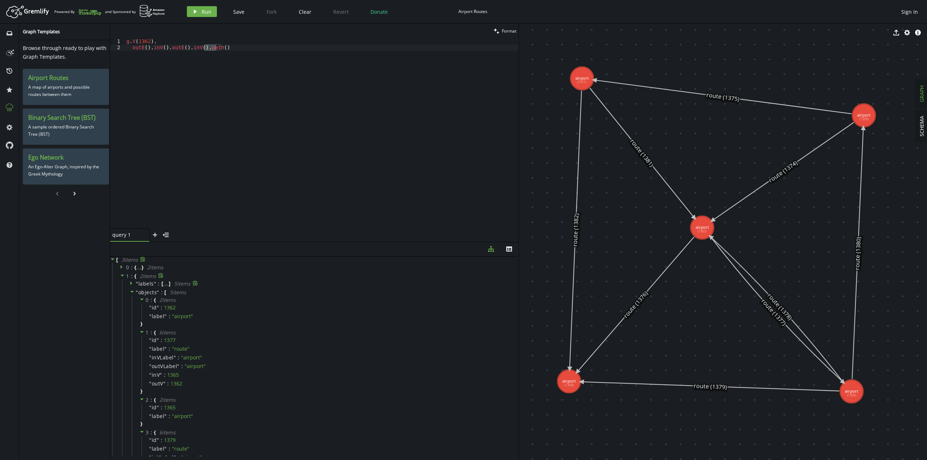
click at [122, 275] on icon at bounding box center [123, 276] width 4 height 2
click at [123, 285] on icon at bounding box center [122, 284] width 5 height 5
click at [120, 276] on div "1 : { ... } 2 item s" at bounding box center [315, 276] width 406 height 9
click at [122, 276] on icon at bounding box center [122, 276] width 2 height 4
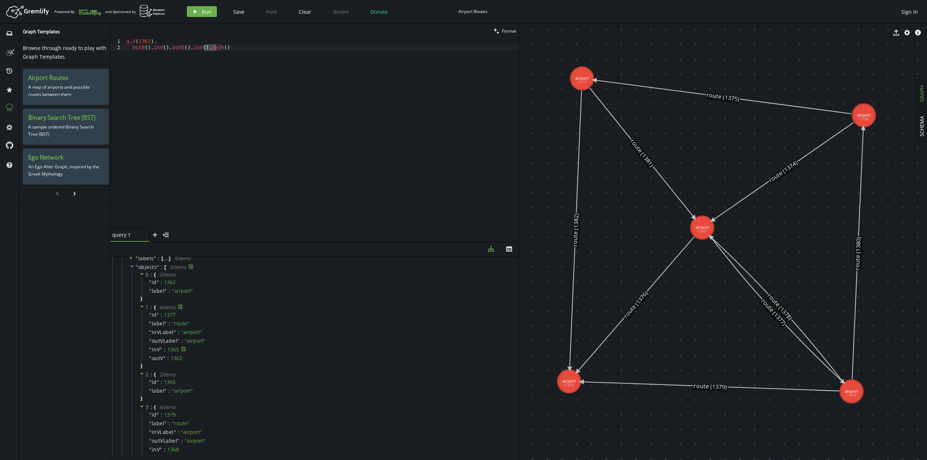
scroll to position [36, 0]
drag, startPoint x: 239, startPoint y: 57, endPoint x: 205, endPoint y: 55, distance: 34.1
click at [205, 55] on div "g . V ( 1362 ) . outE ( ) . inV ( ) . outE ( ) . inV ( ) . path ( )" at bounding box center [322, 139] width 394 height 203
drag, startPoint x: 204, startPoint y: 47, endPoint x: 231, endPoint y: 49, distance: 27.6
click at [231, 49] on div "g . V ( 1362 ) . outE ( ) . inV ( ) . outE ( ) . inV ( ) . path ( )" at bounding box center [322, 139] width 394 height 203
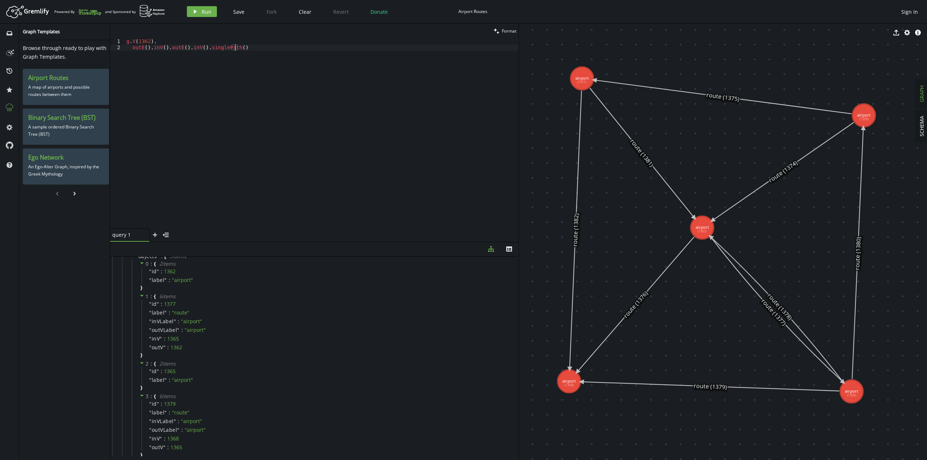
scroll to position [0, 111]
click at [209, 10] on span "Run" at bounding box center [207, 11] width 10 height 7
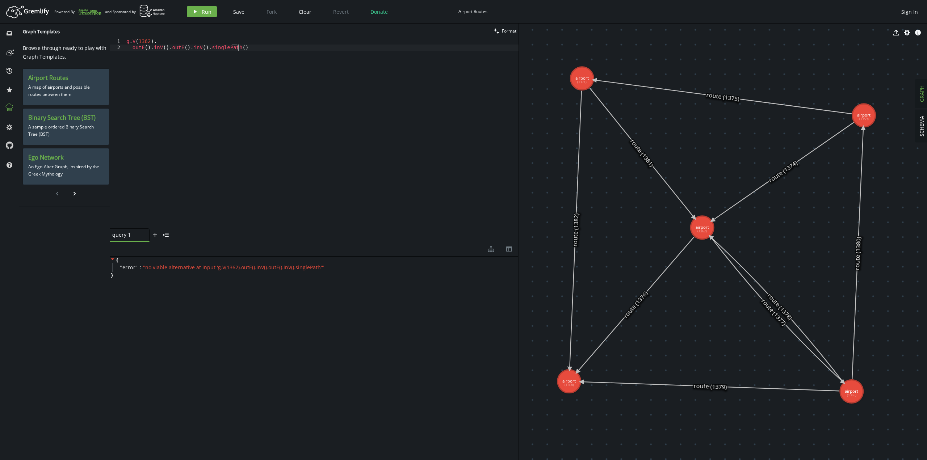
click at [269, 60] on div "g . V ( 1362 ) . outE ( ) . inV ( ) . outE ( ) . inV ( ) . singlePath ( )" at bounding box center [322, 139] width 394 height 203
click at [197, 15] on button "play Run" at bounding box center [202, 11] width 30 height 11
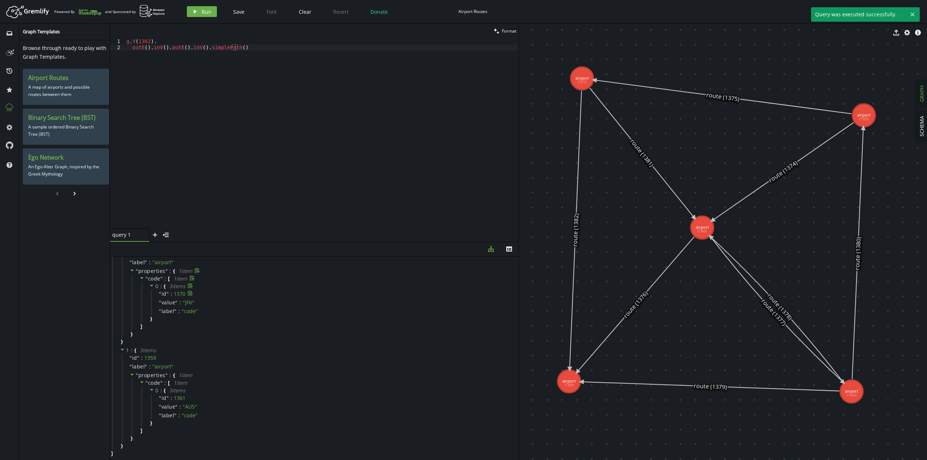
scroll to position [0, 0]
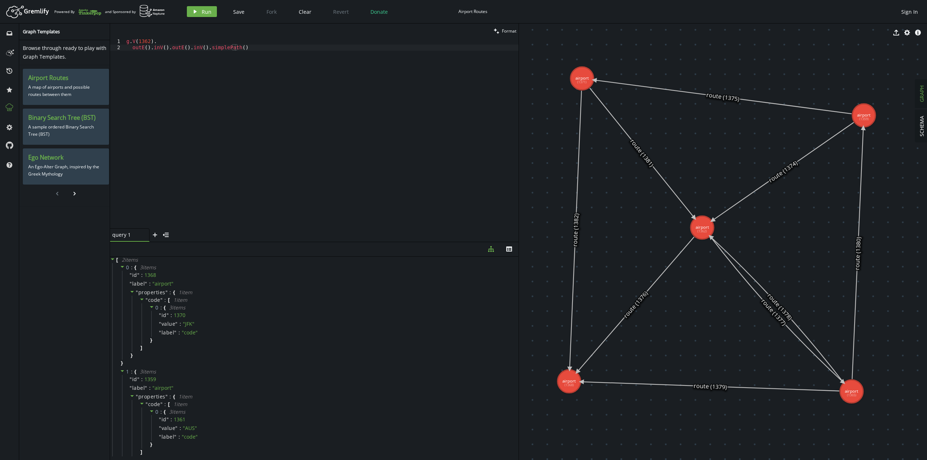
click at [261, 60] on div "g . V ( 1362 ) . outE ( ) . inV ( ) . outE ( ) . inV ( ) . simplePath ( )" at bounding box center [322, 139] width 394 height 203
click at [199, 13] on button "play Run" at bounding box center [202, 11] width 30 height 11
drag, startPoint x: 238, startPoint y: 47, endPoint x: 296, endPoint y: 53, distance: 58.2
click at [296, 53] on div "g . V ( 1362 ) . outE ( ) . inV ( ) . outE ( ) . inV ( ) . simplePath ( ) . out…" at bounding box center [322, 139] width 394 height 203
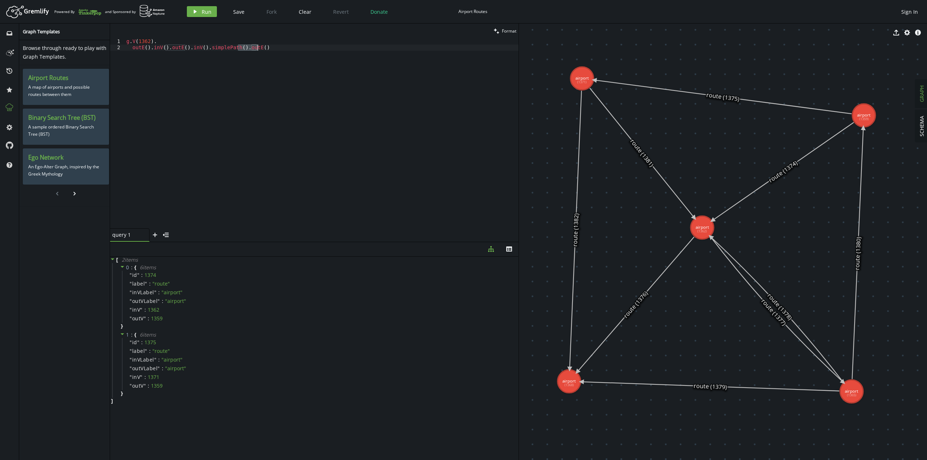
scroll to position [0, 111]
click at [321, 132] on div "g . V ( 1362 ) . outE ( ) . inV ( ) . outE ( ) . inV ( ) . simplePath ( )" at bounding box center [322, 139] width 394 height 203
drag, startPoint x: 134, startPoint y: 46, endPoint x: 252, endPoint y: 45, distance: 118.1
click at [252, 45] on div "g . V ( 1362 ) . outE ( ) . inV ( ) . outE ( ) . inV ( ) . simplePath ( )" at bounding box center [322, 139] width 394 height 203
click at [252, 45] on div "g . V ( 1362 ) . outE ( ) . inV ( ) . outE ( ) . inV ( ) . simplePath ( )" at bounding box center [322, 133] width 394 height 190
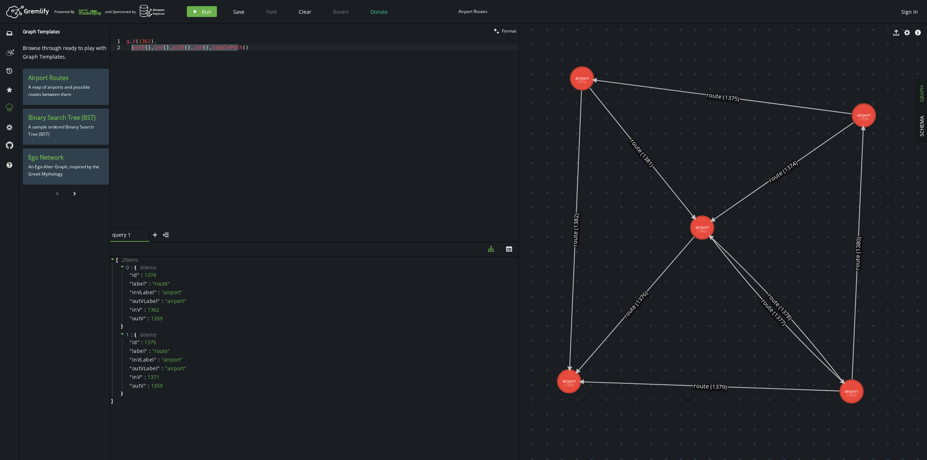
drag, startPoint x: 253, startPoint y: 49, endPoint x: 132, endPoint y: 48, distance: 121.0
click at [132, 48] on div "g . V ( 1362 ) . outE ( ) . inV ( ) . outE ( ) . inV ( ) . simplePath ( )" at bounding box center [322, 139] width 394 height 203
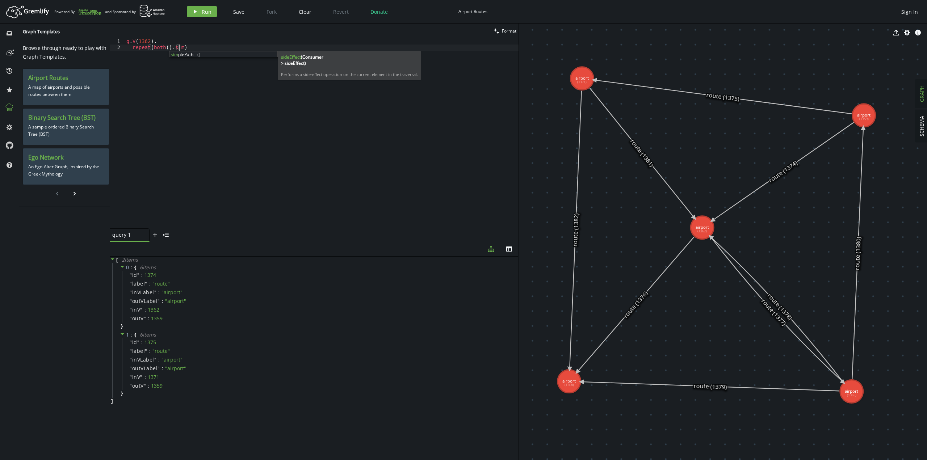
scroll to position [0, 53]
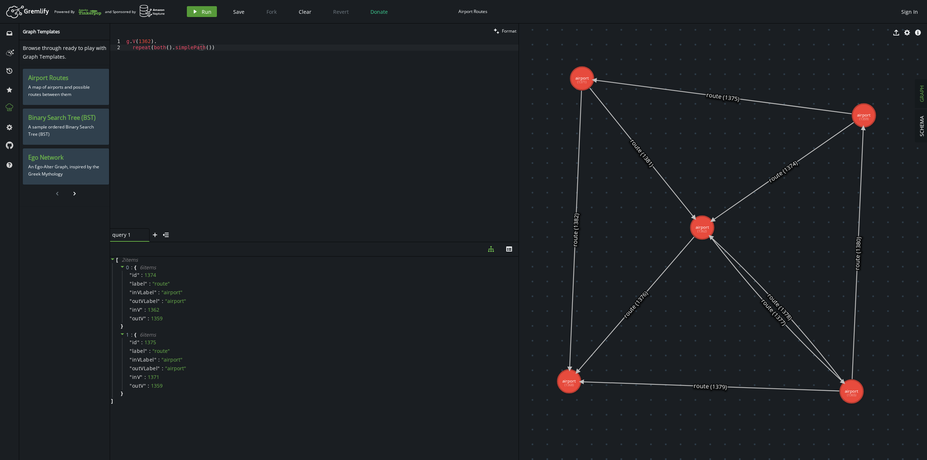
click at [203, 13] on span "Run" at bounding box center [207, 11] width 10 height 7
drag, startPoint x: 308, startPoint y: 87, endPoint x: 141, endPoint y: 50, distance: 171.2
click at [141, 50] on div "g . V ( 1362 ) . repeat ( both ( ) . simplePath ( ))" at bounding box center [322, 139] width 394 height 203
drag, startPoint x: 274, startPoint y: 62, endPoint x: 257, endPoint y: 60, distance: 16.8
click at [274, 61] on div "g . V ( 1362 ) . repeat ( both ( ) . simplePath ( ))" at bounding box center [322, 133] width 394 height 190
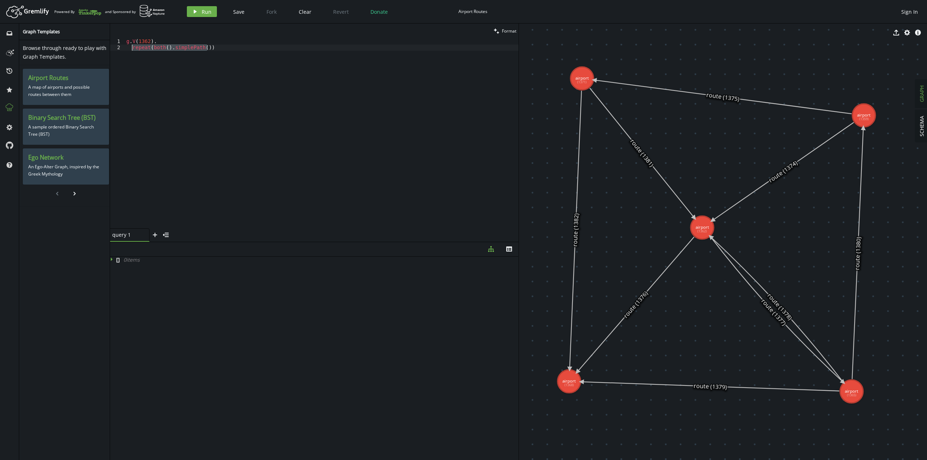
drag, startPoint x: 237, startPoint y: 50, endPoint x: 132, endPoint y: 49, distance: 105.1
click at [132, 49] on div "g . V ( 1362 ) . repeat ( both ( ) . simplePath ( ))" at bounding box center [322, 139] width 394 height 203
paste textarea ")."
click at [199, 11] on button "play Run" at bounding box center [202, 11] width 30 height 11
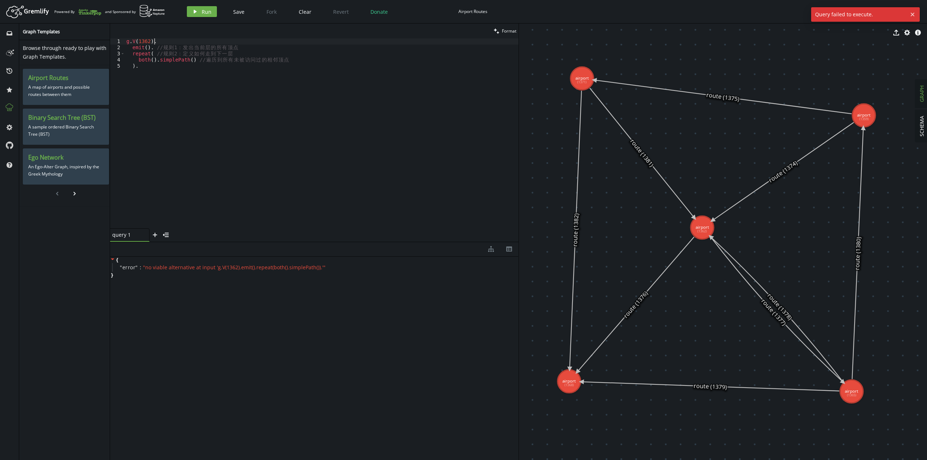
click at [164, 40] on div "g . V ( 1362 ) . emit ( ) . // 规 则 1 ： 发 出 当 前 层 的 所 有 顶 点 repeat ( // 规 则 2 ： …" at bounding box center [322, 139] width 394 height 203
click at [152, 71] on div "g . V ( 1362 ) . emit ( ) . // 规 则 1 ： 发 出 当 前 层 的 所 有 顶 点 repeat ( // 规 则 2 ： …" at bounding box center [322, 139] width 394 height 203
click at [203, 15] on span "Run" at bounding box center [207, 11] width 10 height 7
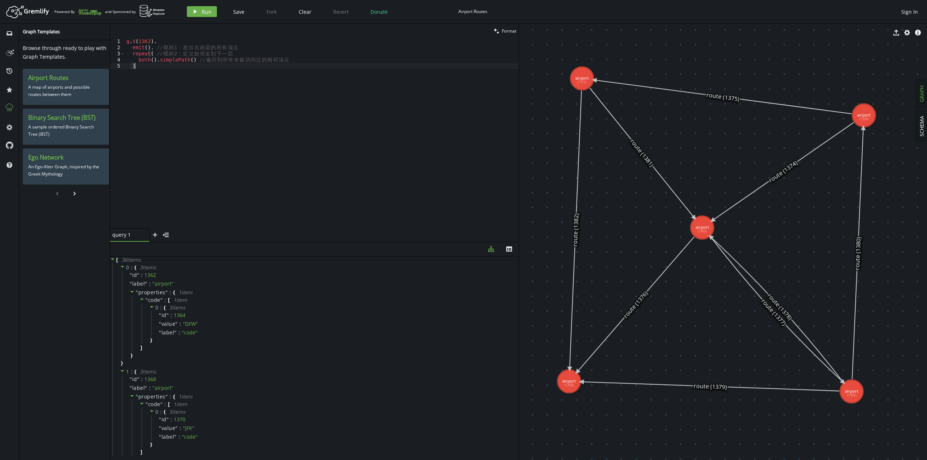
click at [155, 74] on div "g . V ( 1362 ) . emit ( ) . // 规 则 1 ： 发 出 当 前 层 的 所 有 顶 点 repeat ( // 规 则 2 ： …" at bounding box center [322, 139] width 394 height 203
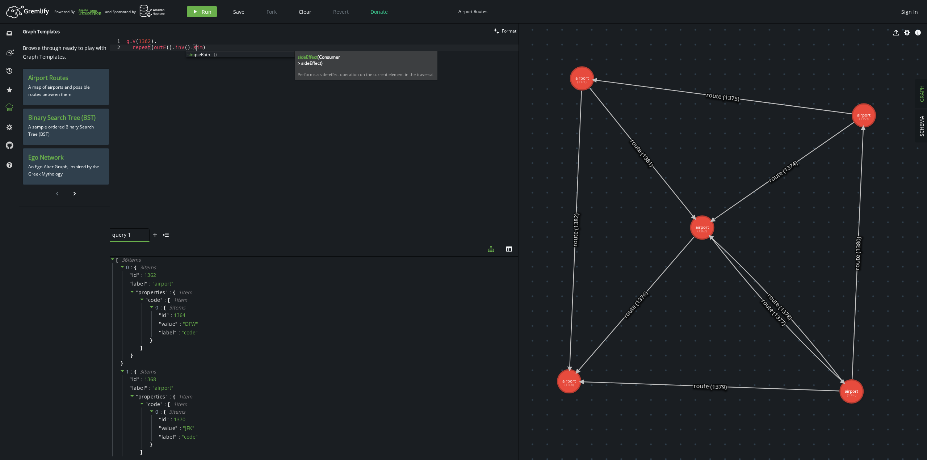
scroll to position [0, 70]
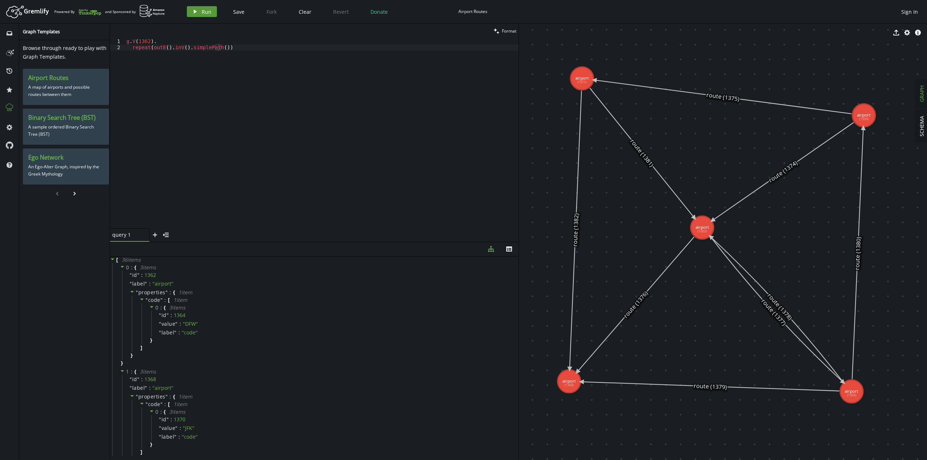
click at [199, 9] on button "play Run" at bounding box center [202, 11] width 30 height 11
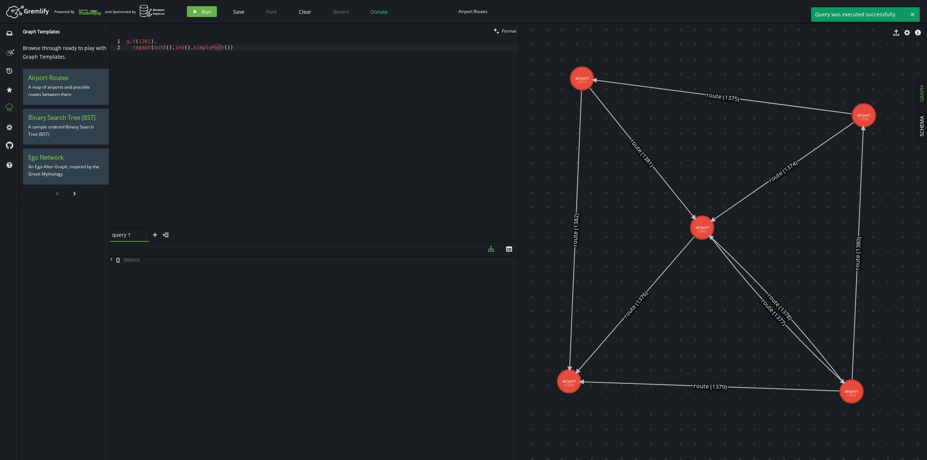
click at [254, 58] on div "g . V ( 1362 ) . repeat ( outE ( ) . inV ( ) . simplePath ( ))" at bounding box center [322, 139] width 394 height 203
drag, startPoint x: 152, startPoint y: 48, endPoint x: 184, endPoint y: 47, distance: 32.3
click at [184, 47] on div "g . V ( 1362 ) . repeat ( outE ( ) . inV ( ) . simplePath ( ))" at bounding box center [322, 139] width 394 height 203
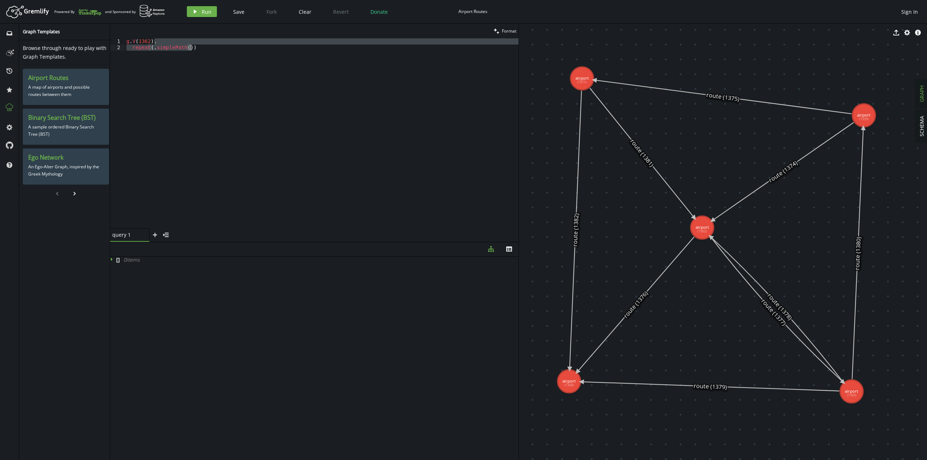
drag, startPoint x: 203, startPoint y: 44, endPoint x: 169, endPoint y: 49, distance: 34.0
click at [169, 48] on div "g . V ( 1362 ) . repeat ( . simplePath ( ))" at bounding box center [322, 139] width 394 height 203
drag, startPoint x: 195, startPoint y: 49, endPoint x: 133, endPoint y: 50, distance: 61.6
click at [133, 50] on div "g . V ( 1362 ) . repeat ( . simplePath ( ))" at bounding box center [322, 139] width 394 height 203
paste textarea "outE().inV("
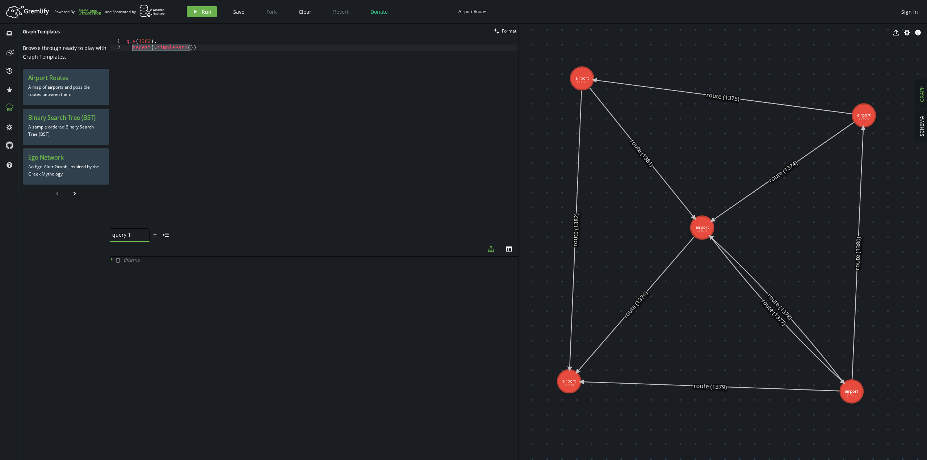
scroll to position [0, 39]
click at [200, 11] on button "play Run" at bounding box center [202, 11] width 30 height 11
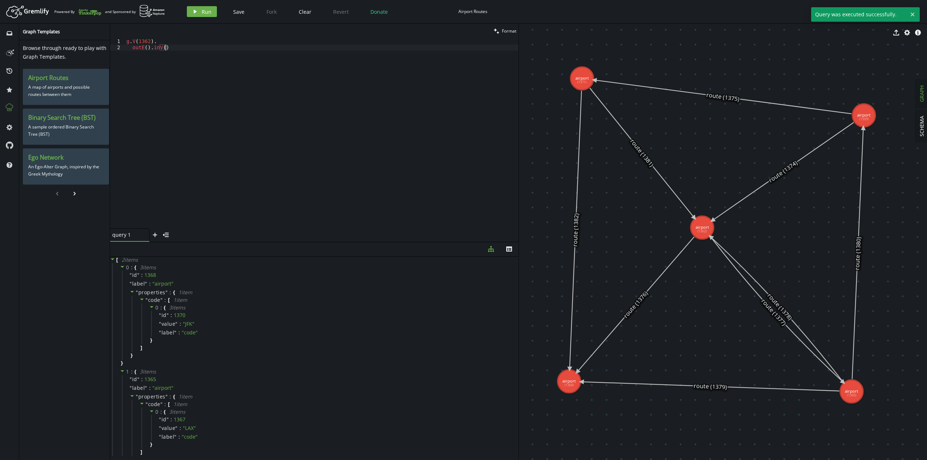
click at [193, 50] on div "g . V ( 1362 ) . outE ( ) . inV ( )" at bounding box center [322, 139] width 394 height 203
type textarea "s"
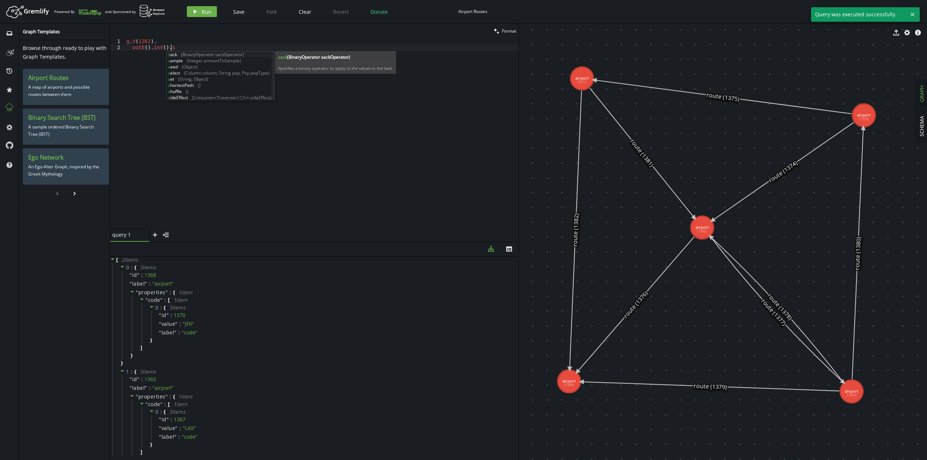
scroll to position [0, 50]
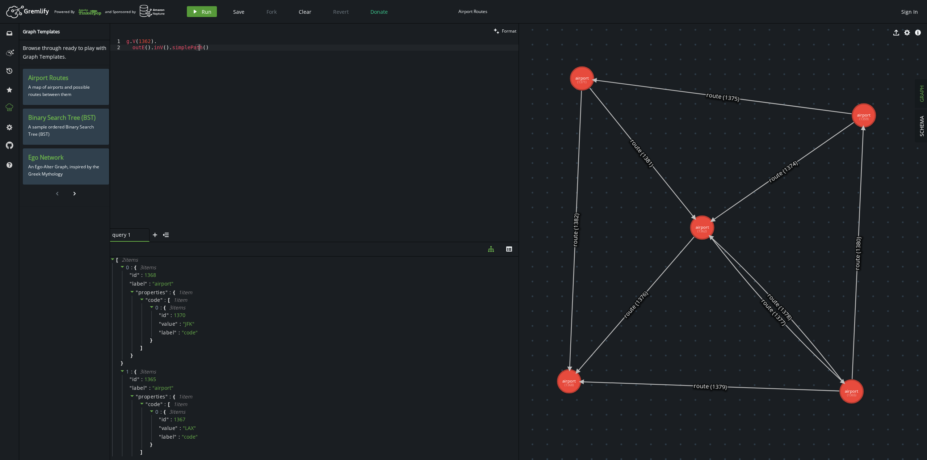
click at [196, 9] on icon "play" at bounding box center [195, 12] width 6 height 6
drag, startPoint x: 131, startPoint y: 46, endPoint x: 229, endPoint y: 48, distance: 98.6
click at [229, 48] on div "g . V ( 1362 ) . outE ( ) . inV ( ) . simplePath ( )" at bounding box center [322, 139] width 394 height 203
click at [202, 7] on button "play Run" at bounding box center [202, 11] width 30 height 11
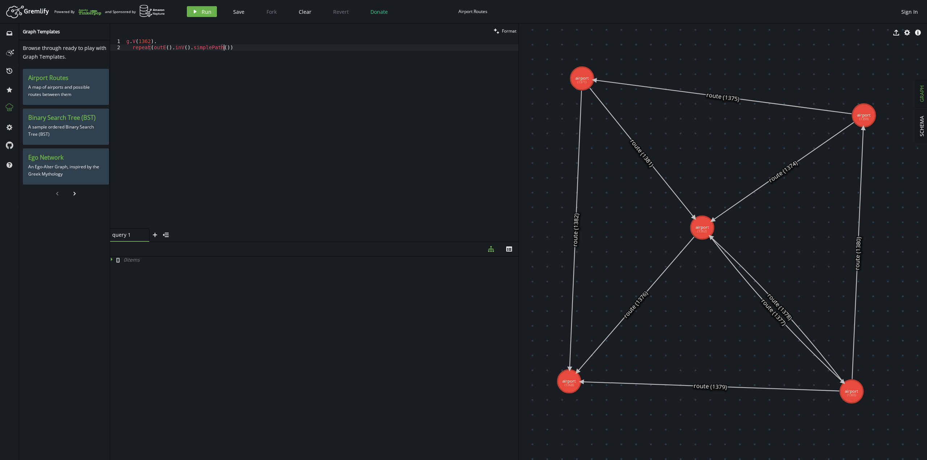
click at [342, 85] on div "g . V ( 1362 ) . repeat ( outE ( ) . inV ( ) . simplePath ( ))" at bounding box center [322, 139] width 394 height 203
type textarea "t"
click at [210, 13] on span "Run" at bounding box center [207, 11] width 10 height 7
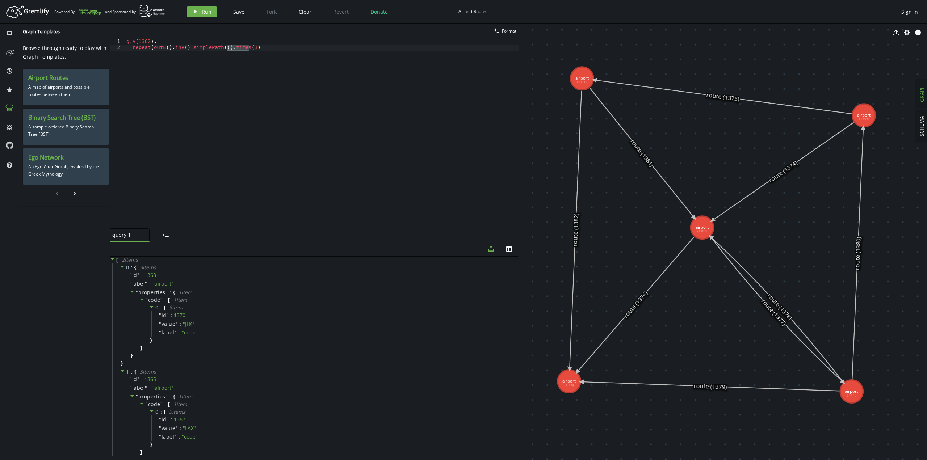
drag, startPoint x: 340, startPoint y: 66, endPoint x: 226, endPoint y: 47, distance: 115.0
click at [226, 47] on div "g . V ( 1362 ) . repeat ( outE ( ) . inV ( ) . simplePath ( )) . times ( 1 )" at bounding box center [322, 139] width 394 height 203
click at [194, 11] on icon "button" at bounding box center [195, 12] width 3 height 4
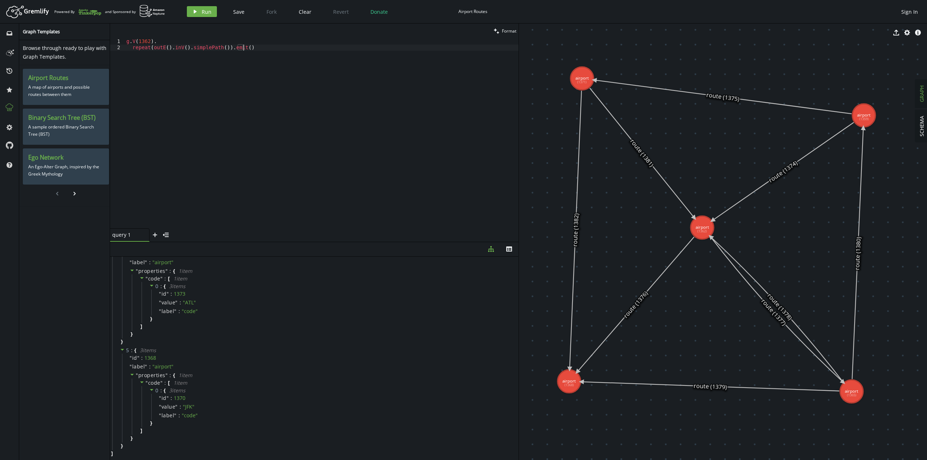
click at [322, 92] on div "g . V ( 1362 ) . repeat ( outE ( ) . inV ( ) . simplePath ( )) . emit ( )" at bounding box center [322, 139] width 394 height 203
paste textarea "dedup()"
click at [213, 14] on button "play Run" at bounding box center [202, 11] width 30 height 11
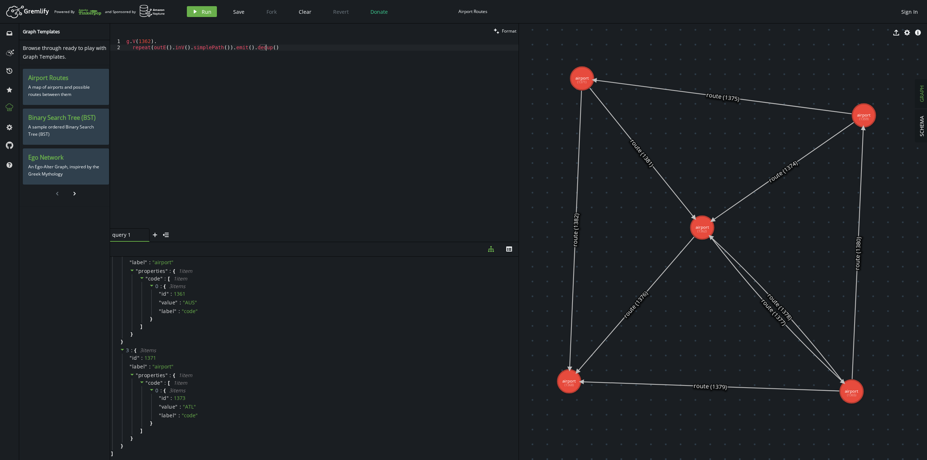
click at [294, 82] on div "g . V ( 1362 ) . repeat ( outE ( ) . inV ( ) . simplePath ( )) . emit ( ) . ded…" at bounding box center [322, 139] width 394 height 203
click at [209, 11] on span "Run" at bounding box center [207, 11] width 10 height 7
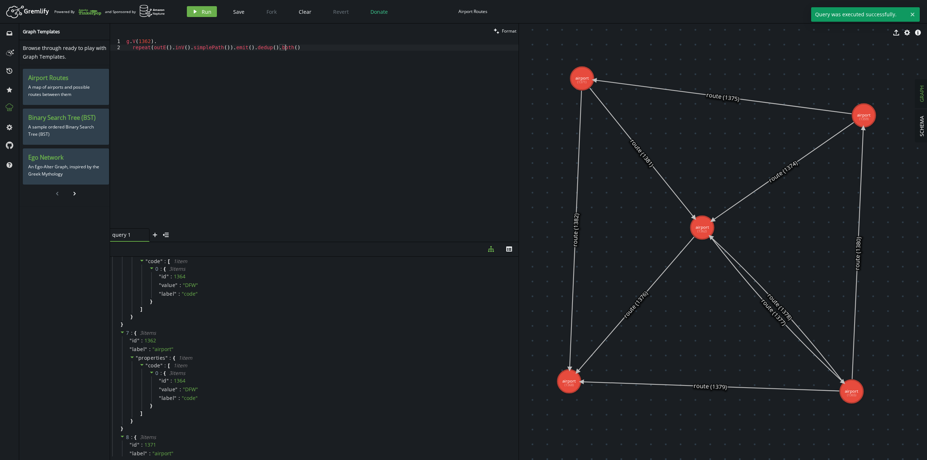
click at [317, 84] on div "g . V ( 1362 ) . repeat ( outE ( ) . inV ( ) . simplePath ( )) . emit ( ) . ded…" at bounding box center [322, 139] width 394 height 203
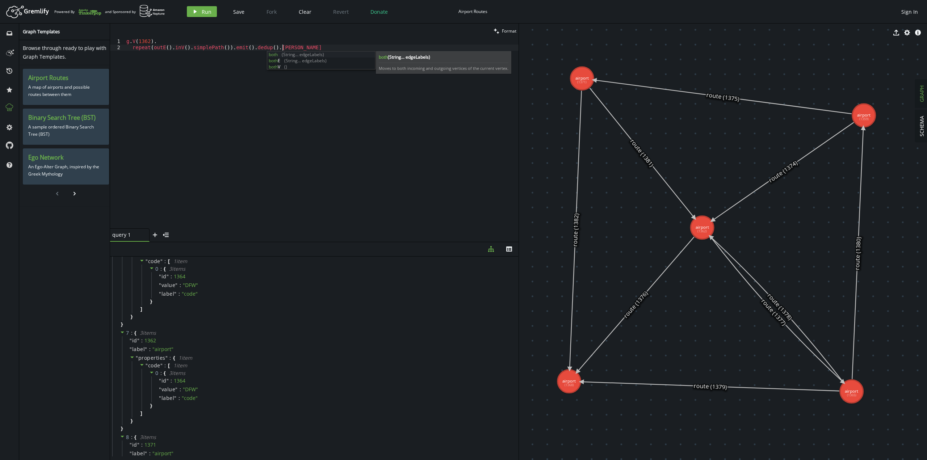
scroll to position [0, 156]
click at [204, 10] on span "Run" at bounding box center [207, 11] width 10 height 7
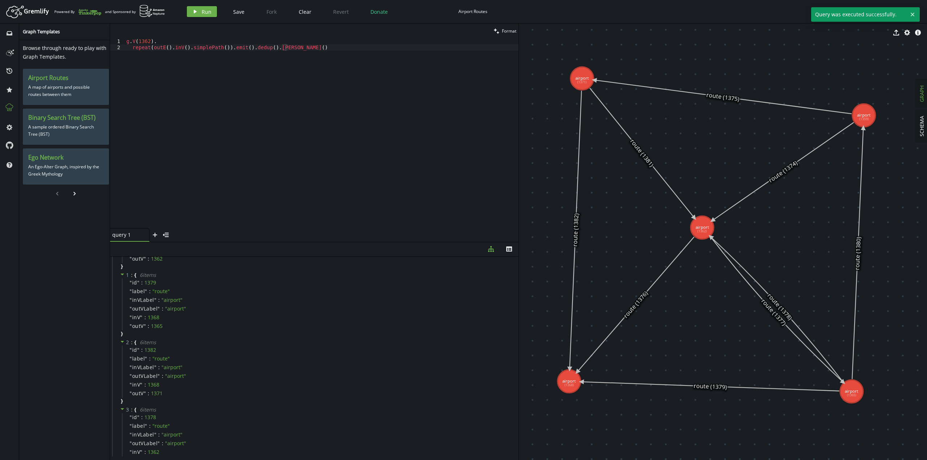
scroll to position [0, 0]
click at [330, 113] on div "g . V ( 1362 ) . repeat ( outE ( ) . inV ( ) . simplePath ( )) . emit ( ) . ded…" at bounding box center [322, 139] width 394 height 203
click at [211, 11] on button "play Run" at bounding box center [202, 11] width 30 height 11
drag, startPoint x: 359, startPoint y: 161, endPoint x: 379, endPoint y: 121, distance: 44.2
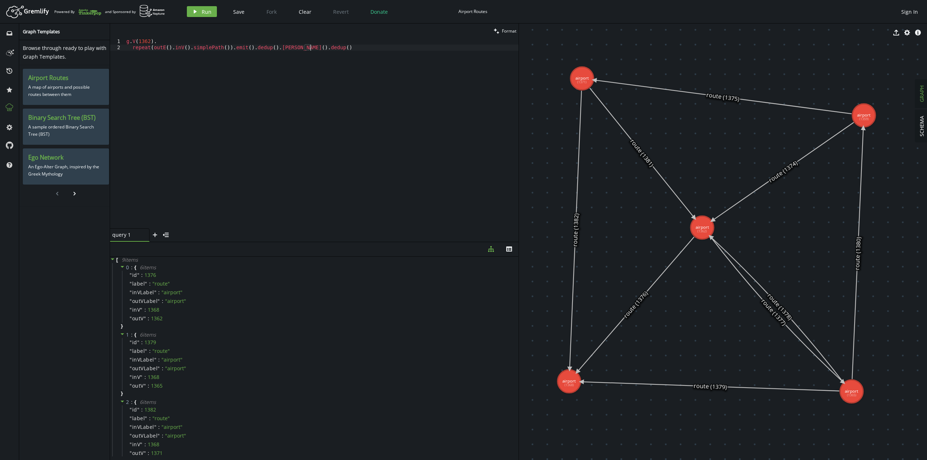
click at [379, 121] on div "g . V ( 1362 ) . repeat ( outE ( ) . inV ( ) . simplePath ( )) . emit ( ) . ded…" at bounding box center [322, 139] width 394 height 203
click at [234, 48] on div "g . V ( 1362 ) . repeat ( outE ( ) . inV ( ) . simplePath ( )) . emit ( ) . ded…" at bounding box center [322, 139] width 394 height 203
click at [309, 116] on div "g . V ( 1362 ) . repeat ( outE ( ) . inV ( ) . simplePath ( )) . emit ( ) . ded…" at bounding box center [322, 139] width 394 height 203
click at [201, 45] on div "g . V ( 1362 ) . repeat ( outE ( ) . inV ( ) . simplePath ( )) . emit ( ) . ded…" at bounding box center [322, 139] width 394 height 203
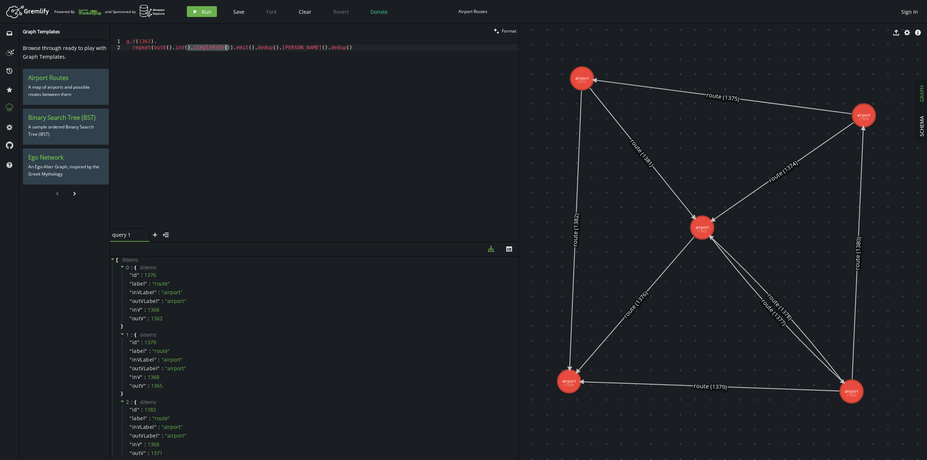
drag, startPoint x: 201, startPoint y: 45, endPoint x: 218, endPoint y: 49, distance: 17.5
click at [218, 49] on div "g . V ( 1362 ) . repeat ( outE ( ) . inV ( ) . simplePath ( )) . emit ( ) . ded…" at bounding box center [322, 139] width 394 height 203
click at [220, 49] on div "g . V ( 1362 ) . repeat ( outE ( ) . inV ( ) . simplePath ( )) . emit ( ) . ded…" at bounding box center [322, 133] width 394 height 190
drag, startPoint x: 222, startPoint y: 49, endPoint x: 184, endPoint y: 50, distance: 37.4
click at [184, 50] on div "g . V ( 1362 ) . repeat ( outE ( ) . inV ( ) . simplePath ( )) . emit ( ) . ded…" at bounding box center [322, 139] width 394 height 203
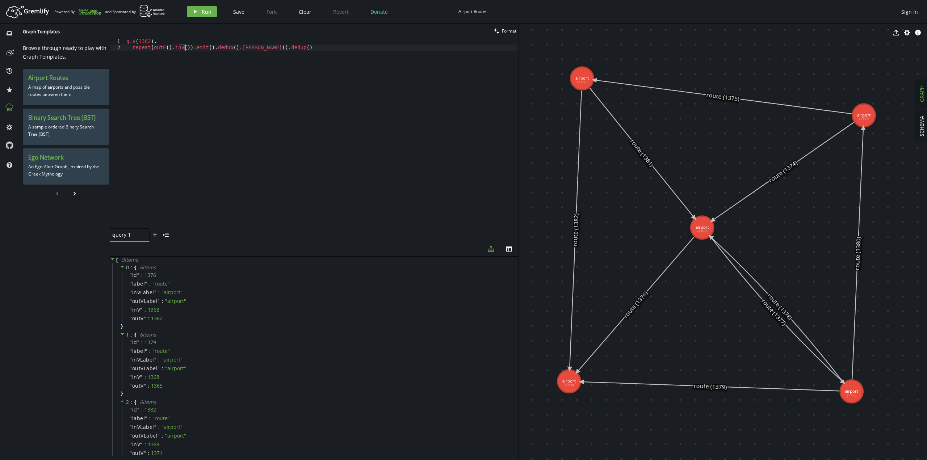
scroll to position [0, 147]
click at [206, 12] on span "Run" at bounding box center [207, 11] width 10 height 7
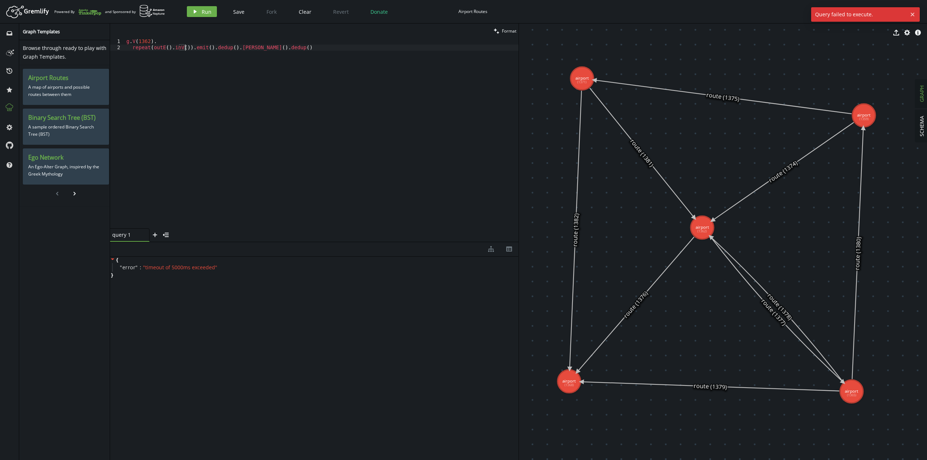
click at [184, 48] on div "g . V ( 1362 ) . repeat ( outE ( ) . inV ( )) . emit ( ) . dedup ( ) . bothE ( …" at bounding box center [322, 139] width 394 height 203
click at [193, 42] on div "g . V ( 1362 ) . repeat ( outE ( ) . inV ( ) . simplePath ( )) . emit ( ) . ded…" at bounding box center [322, 139] width 394 height 203
drag, startPoint x: 226, startPoint y: 46, endPoint x: 316, endPoint y: 51, distance: 90.3
click at [316, 51] on div "g . V ( 1362 ) . repeat ( outE ( ) . inV ( ) . simplePath ( )) . emit ( ) . ded…" at bounding box center [322, 139] width 394 height 203
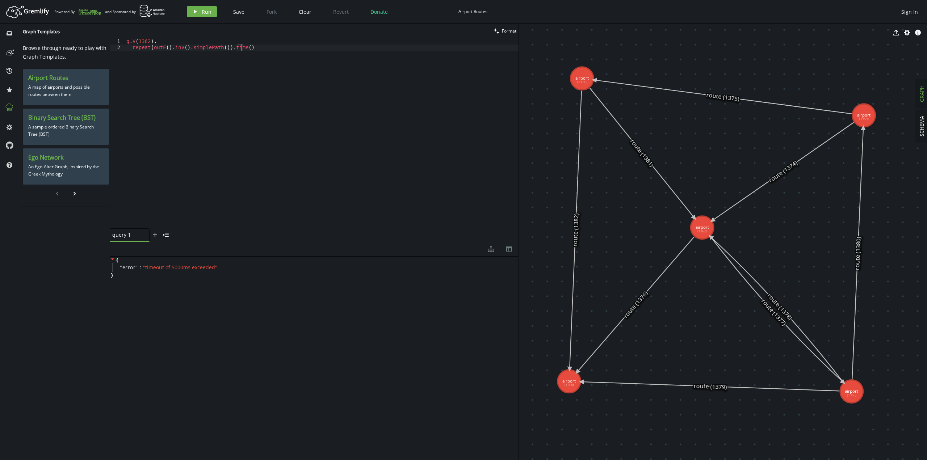
scroll to position [0, 117]
click at [200, 13] on button "play Run" at bounding box center [202, 11] width 30 height 11
click at [225, 47] on div "g . V ( 1362 ) . repeat ( outE ( ) . inV ( ) . simplePath ( )) . time ( 3 )" at bounding box center [322, 139] width 394 height 203
click at [237, 47] on div "g . V ( 1362 ) . repeat ( outE ( ) . inV ( ) . simplePath ( )) . time ( 3 )" at bounding box center [322, 139] width 394 height 203
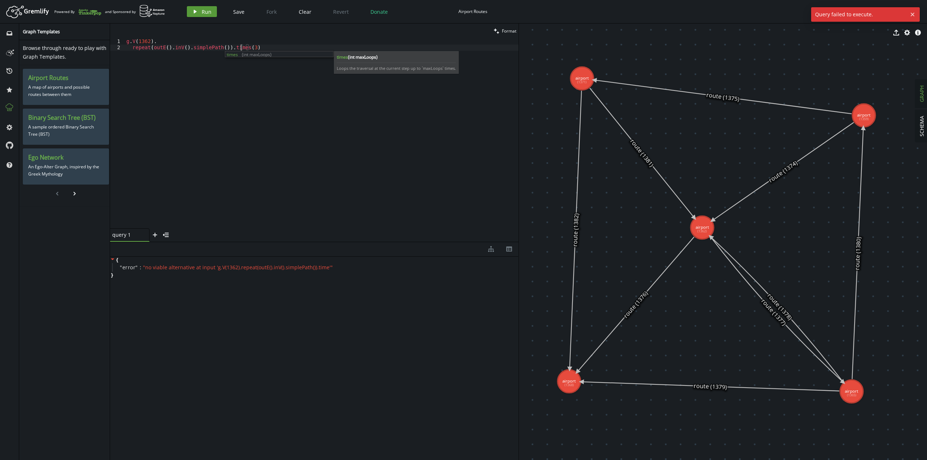
click at [206, 14] on span "Run" at bounding box center [207, 11] width 10 height 7
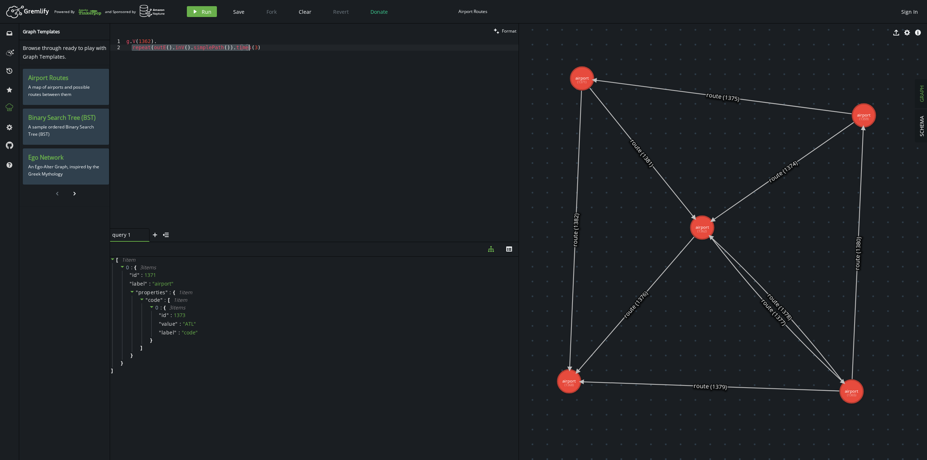
drag, startPoint x: 133, startPoint y: 47, endPoint x: 273, endPoint y: 50, distance: 140.2
click at [273, 50] on div "g . V ( 1362 ) . repeat ( outE ( ) . inV ( ) . simplePath ( )) . times ( 3 )" at bounding box center [322, 139] width 394 height 203
paste textarea
click at [203, 13] on span "Run" at bounding box center [207, 11] width 10 height 7
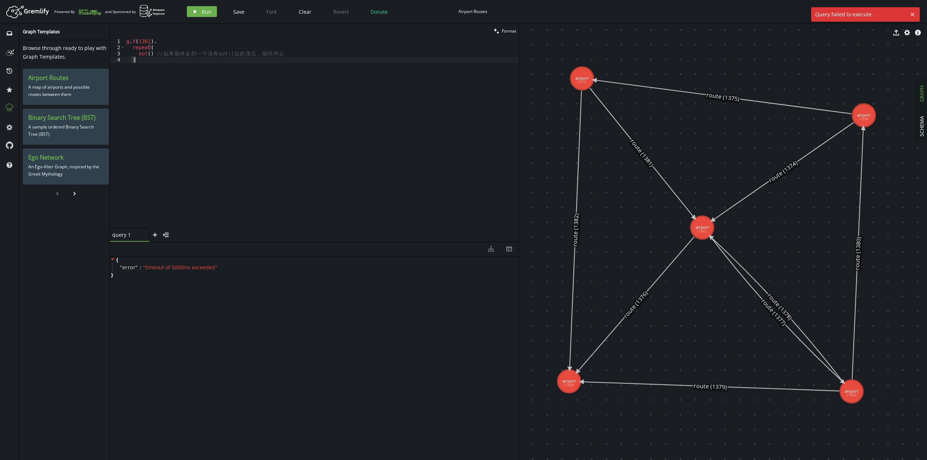
click at [197, 85] on div "g . V ( 1362 ) . repeat ( out ( ) // 如 果 最 终 走 到 一 个 没 有 out() 边 的 顶 点 ， 循 环 停 …" at bounding box center [322, 139] width 394 height 203
click at [362, 111] on div "g . V ( 1362 ) . repeat ( out ( ) // 如 果 最 终 走 到 一 个 没 有 out() 边 的 顶 点 ， 循 环 停 …" at bounding box center [322, 139] width 394 height 203
click at [227, 45] on div "g . V ( 1362 ) . repeat ( outE ( ) . inV ( ) . simplePath ( )) . times ( 3 )" at bounding box center [322, 133] width 394 height 190
drag, startPoint x: 226, startPoint y: 47, endPoint x: 260, endPoint y: 45, distance: 33.8
click at [260, 45] on div "g . V ( 1362 ) . repeat ( outE ( ) . inV ( ) . simplePath ( )) . times ( 3 )" at bounding box center [322, 139] width 394 height 203
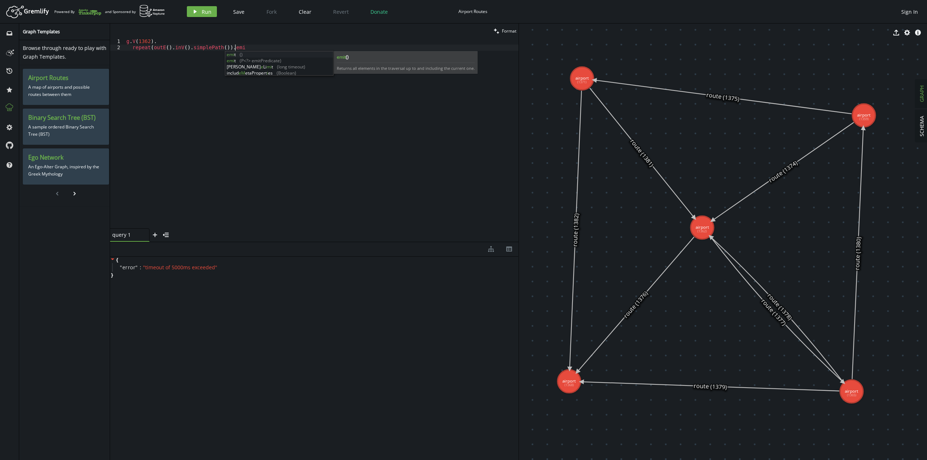
scroll to position [0, 111]
click at [198, 13] on button "play Run" at bounding box center [202, 11] width 30 height 11
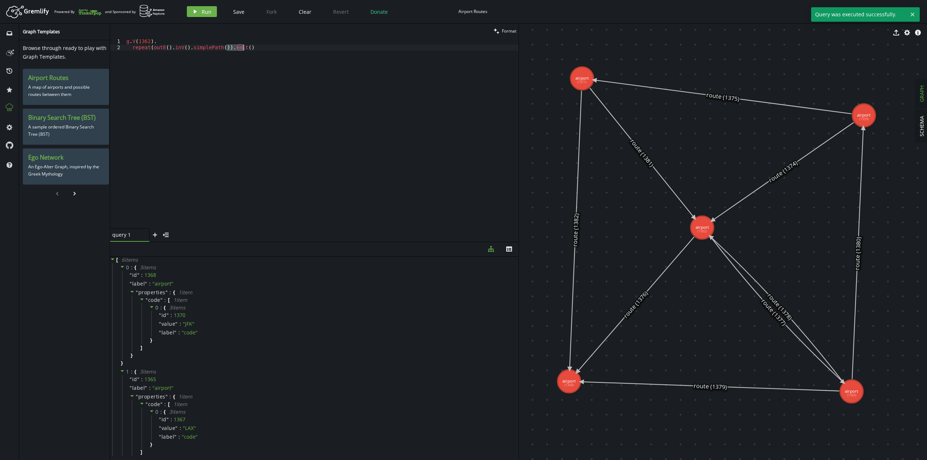
drag, startPoint x: 228, startPoint y: 49, endPoint x: 256, endPoint y: 47, distance: 28.7
click at [256, 47] on div "g . V ( 1362 ) . repeat ( outE ( ) . inV ( ) . simplePath ( )) . emit ( )" at bounding box center [322, 139] width 394 height 203
paste textarea "emit()"
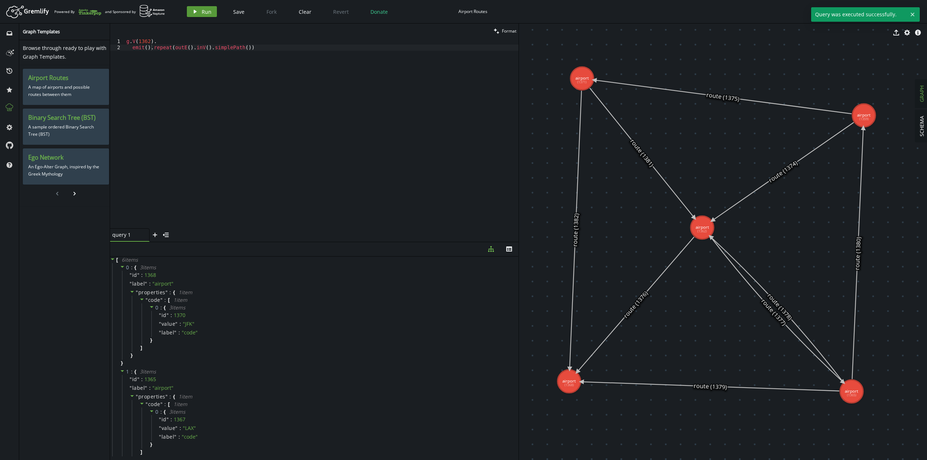
click at [204, 16] on button "play Run" at bounding box center [202, 11] width 30 height 11
click at [258, 49] on div "g . V ( 1362 ) . emit ( ) . repeat ( outE ( ) . inV ( ) . simplePath ( ))" at bounding box center [322, 139] width 394 height 203
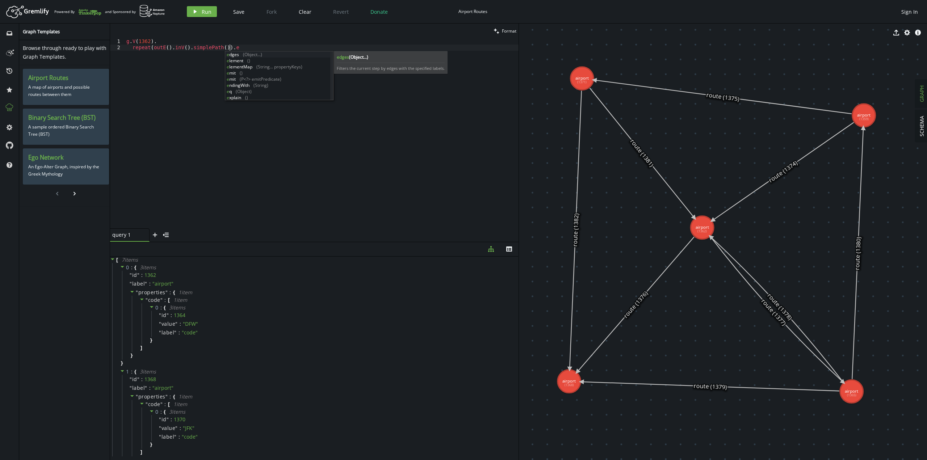
scroll to position [0, 105]
click at [189, 10] on button "play Run" at bounding box center [202, 11] width 30 height 11
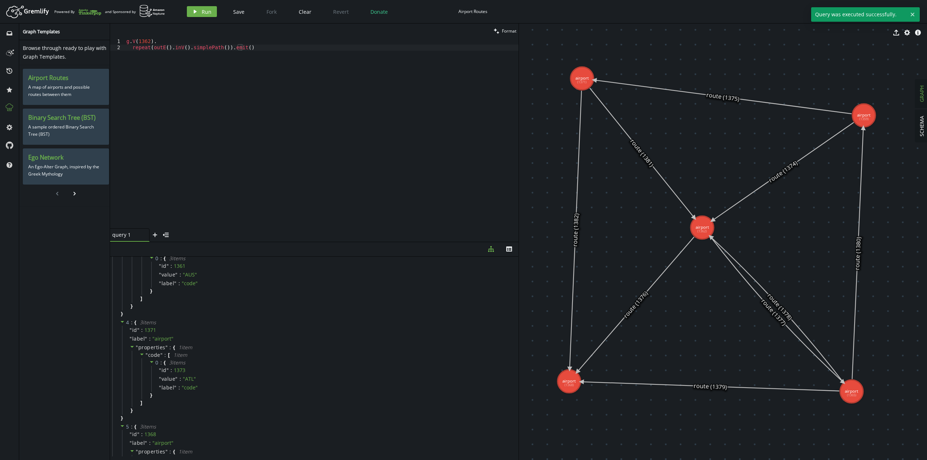
scroll to position [439, 0]
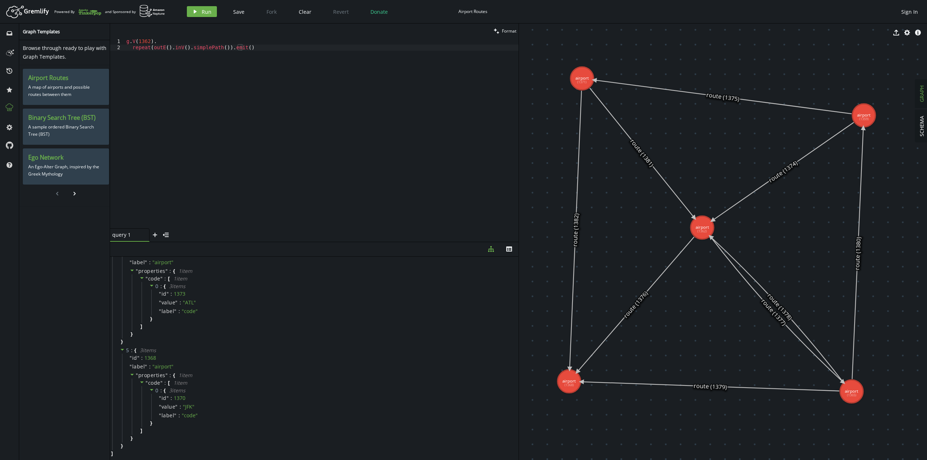
click at [300, 93] on div "g . V ( 1362 ) . repeat ( outE ( ) . inV ( ) . simplePath ( )) . emit ( )" at bounding box center [322, 139] width 394 height 203
click at [197, 14] on icon "play" at bounding box center [195, 12] width 6 height 6
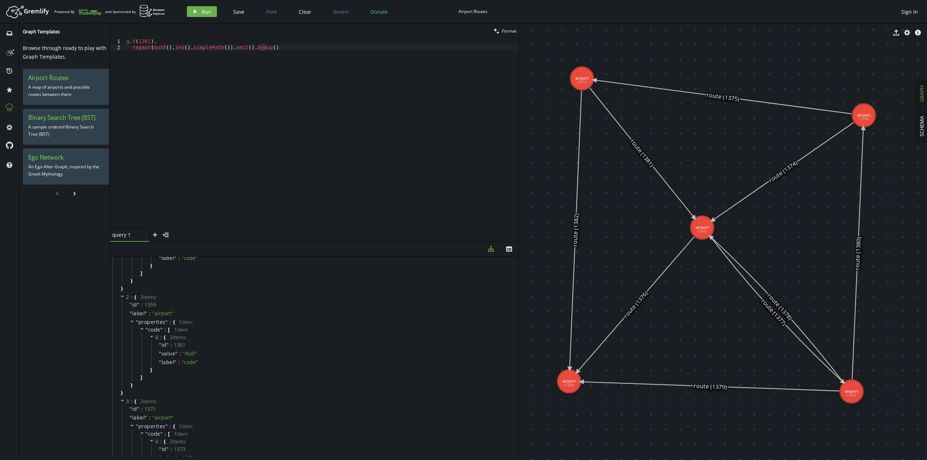
scroll to position [181, 0]
click at [322, 99] on div "g . V ( 1362 ) . repeat ( outE ( ) . inV ( ) . simplePath ( )) . emit ( ) . ded…" at bounding box center [322, 139] width 394 height 203
click at [203, 9] on span "Run" at bounding box center [207, 11] width 10 height 7
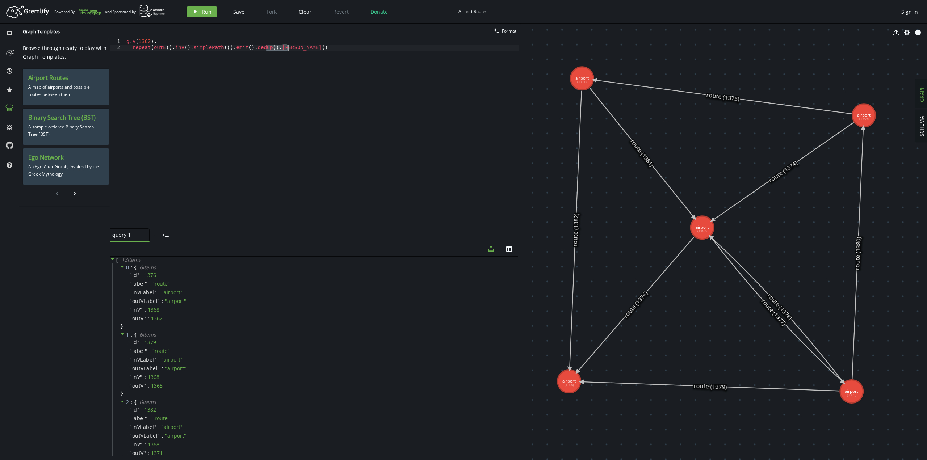
drag, startPoint x: 266, startPoint y: 49, endPoint x: 295, endPoint y: 45, distance: 29.2
click at [295, 45] on div "g . V ( 1362 ) . repeat ( outE ( ) . inV ( ) . simplePath ( )) . emit ( ) . ded…" at bounding box center [322, 139] width 394 height 203
click at [199, 11] on button "play Run" at bounding box center [202, 11] width 30 height 11
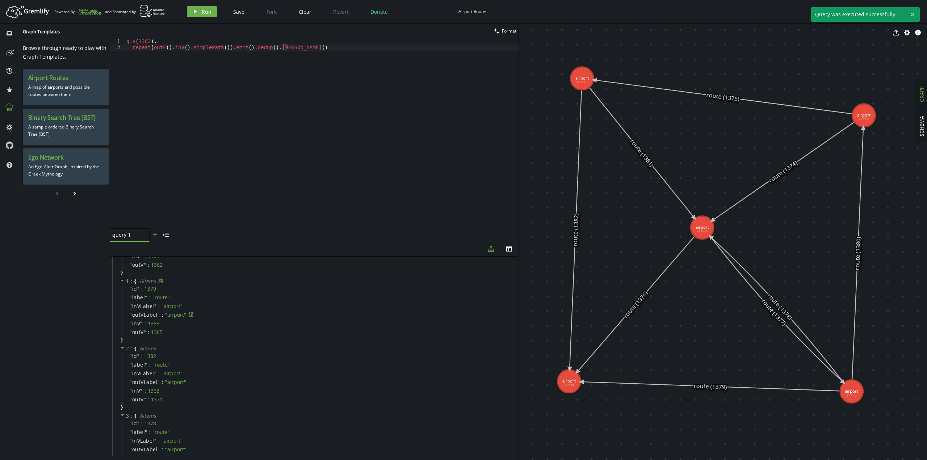
scroll to position [0, 0]
click at [308, 121] on div "g . V ( 1362 ) . repeat ( outE ( ) . inV ( ) . simplePath ( )) . emit ( ) . ded…" at bounding box center [322, 139] width 394 height 203
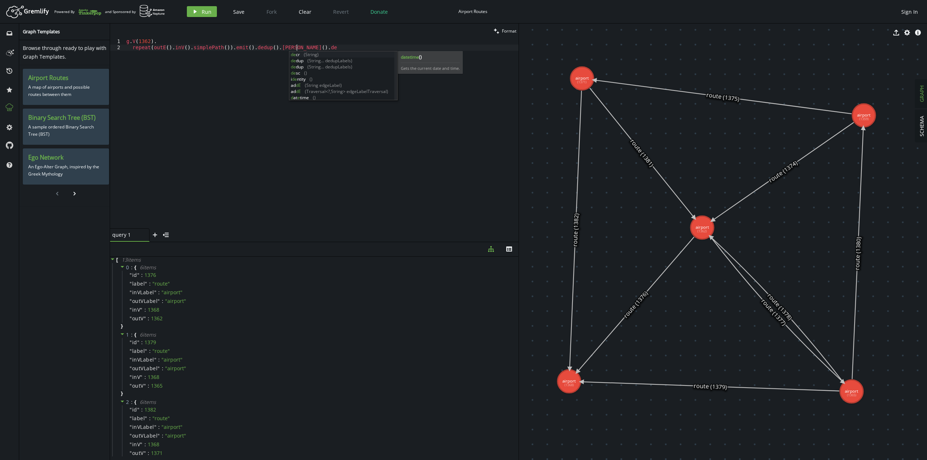
scroll to position [0, 172]
type textarea "repeat(outE().inV().simplePath()).emit().dedup().bothE().dedup()"
click at [206, 13] on span "Run" at bounding box center [207, 11] width 10 height 7
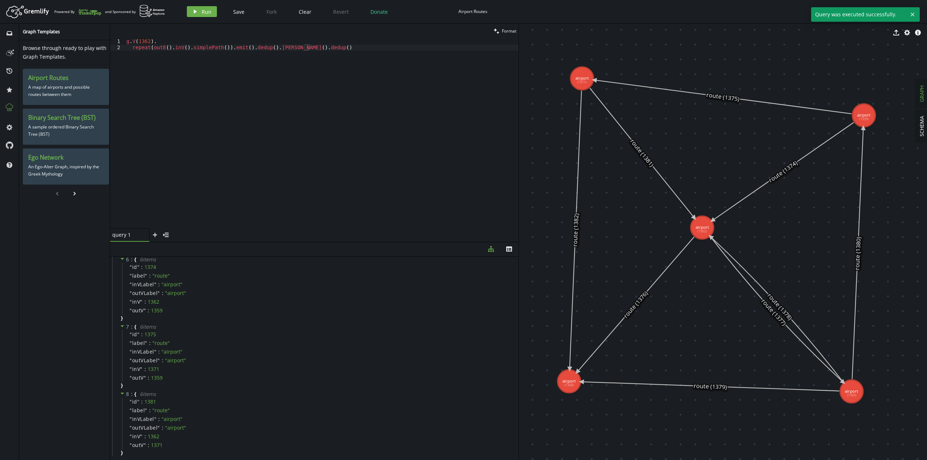
scroll to position [419, 0]
